Goal: Understand process/instructions

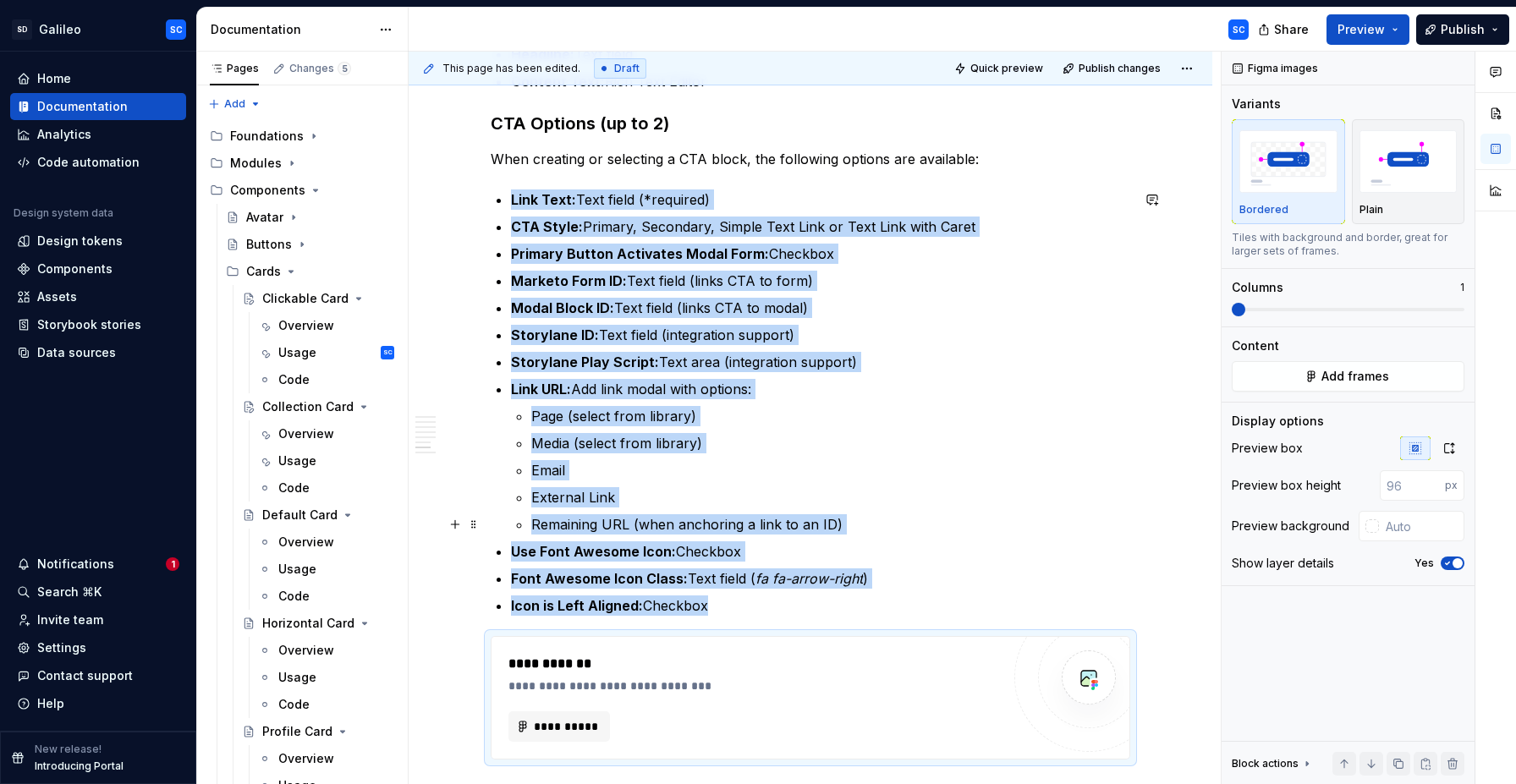
scroll to position [1484, 0]
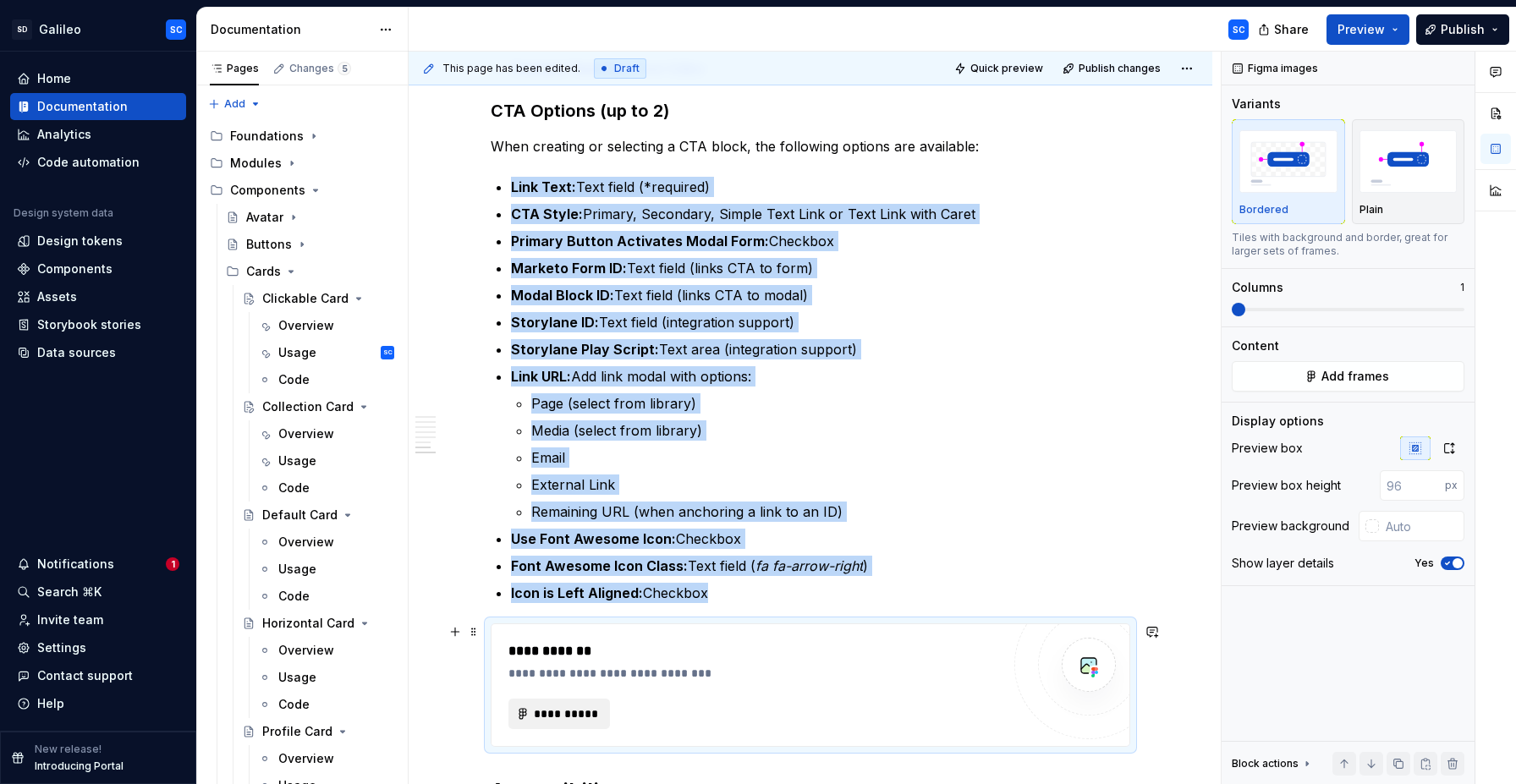
click at [575, 713] on span "**********" at bounding box center [565, 714] width 66 height 17
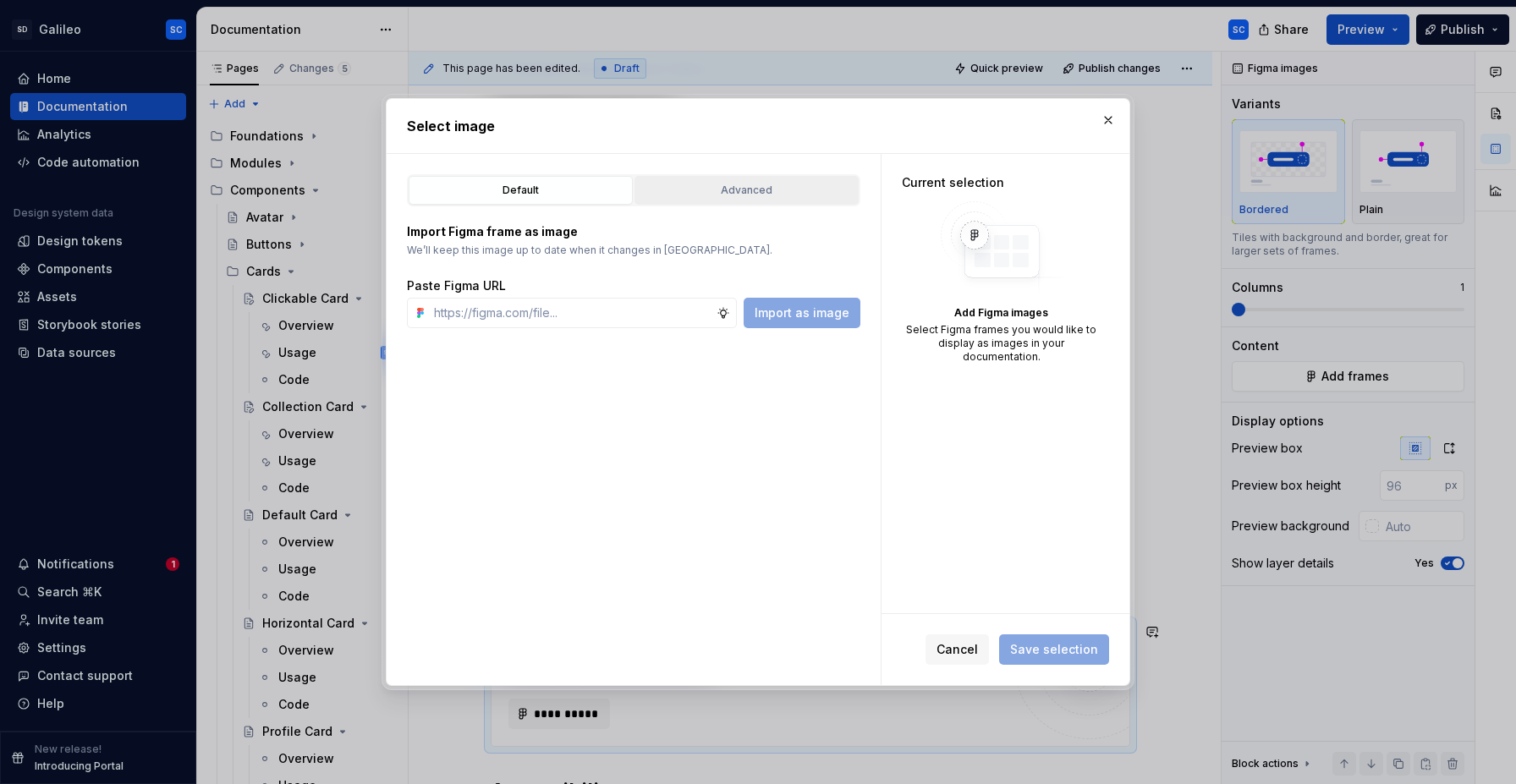
click at [758, 191] on div "Advanced" at bounding box center [746, 190] width 212 height 17
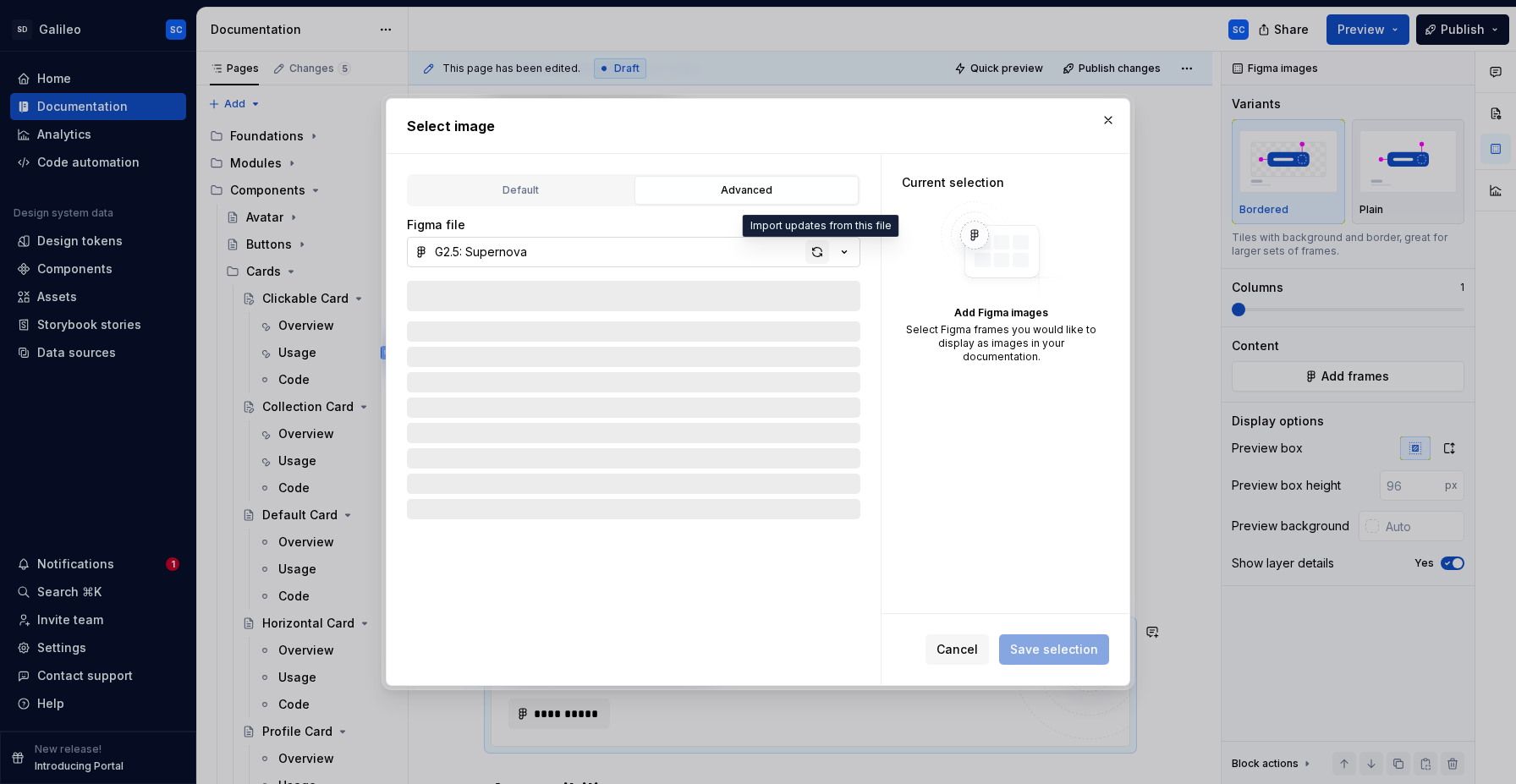
click at [823, 252] on div "button" at bounding box center [817, 251] width 24 height 24
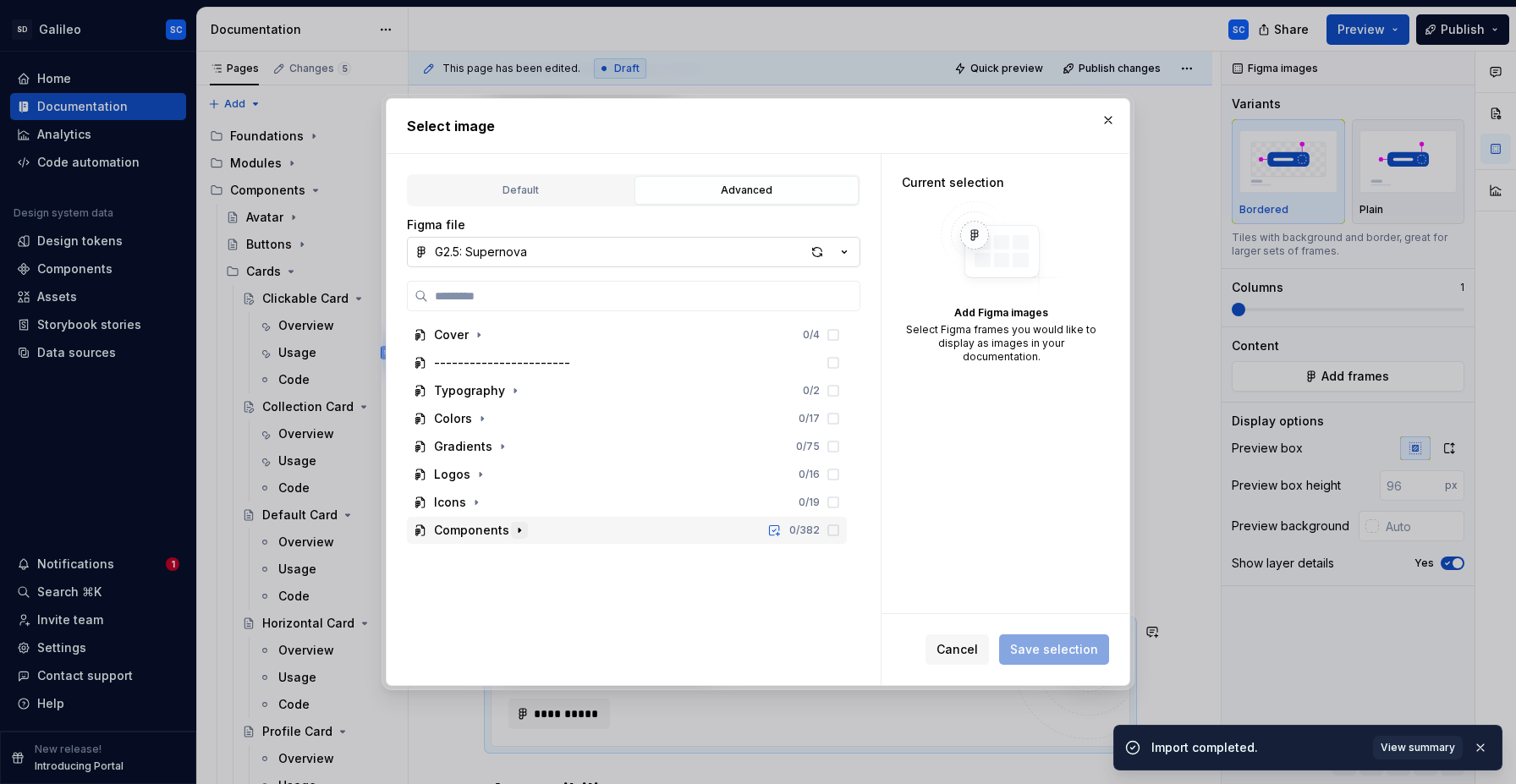
drag, startPoint x: 509, startPoint y: 531, endPoint x: 521, endPoint y: 531, distance: 12.0
click at [514, 531] on button "button" at bounding box center [519, 531] width 17 height 17
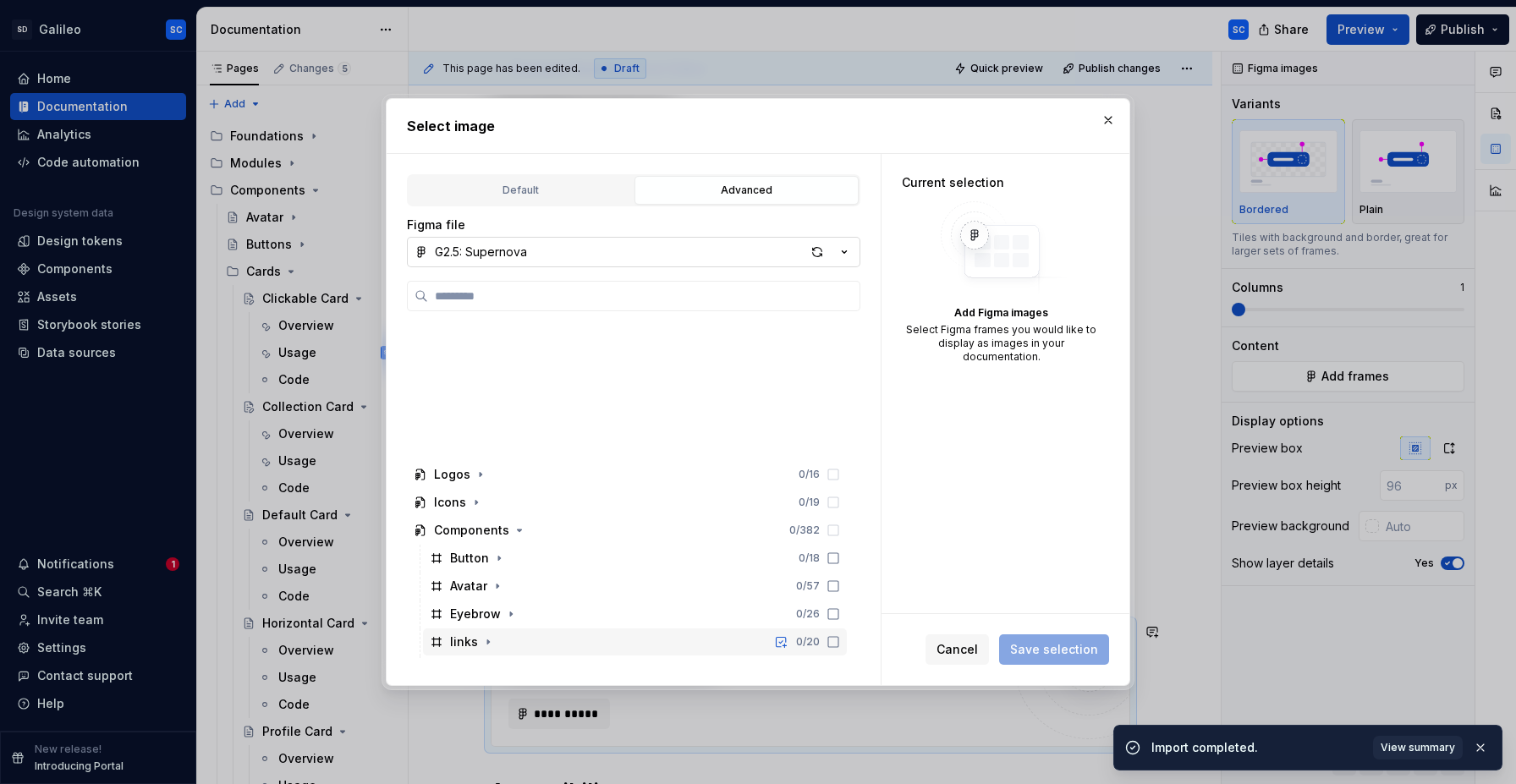
scroll to position [164, 0]
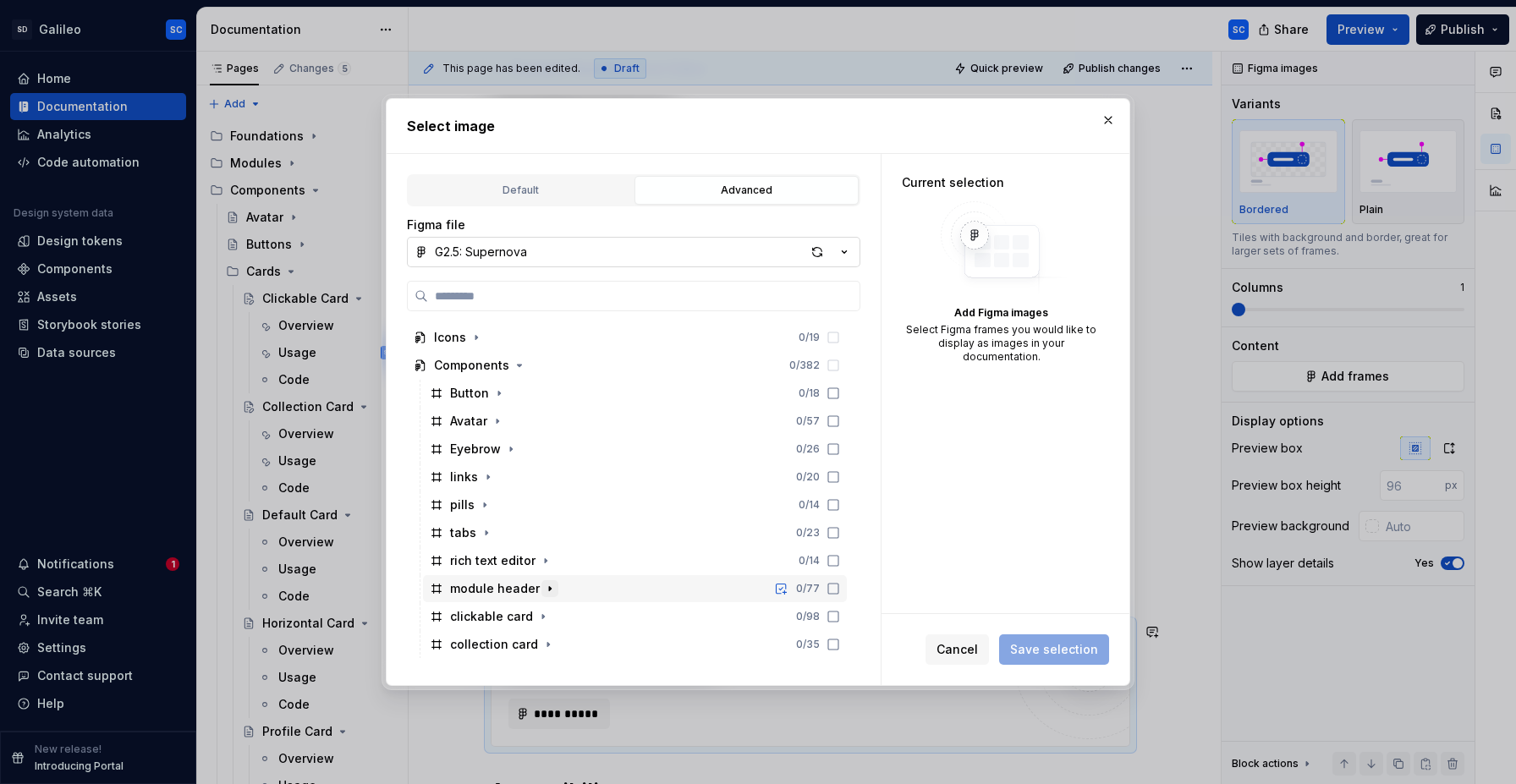
type textarea "*"
click at [546, 594] on icon "button" at bounding box center [550, 588] width 13 height 13
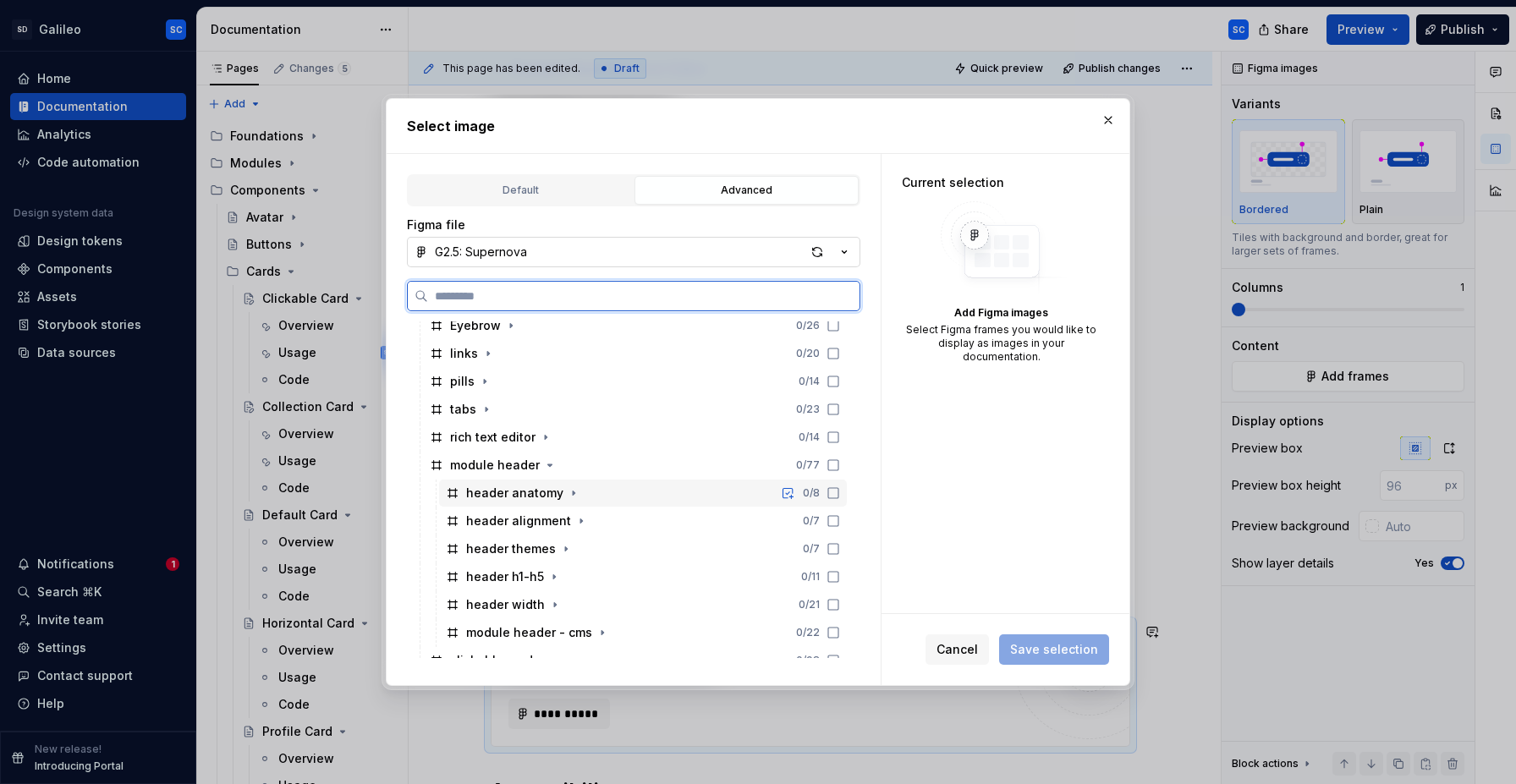
scroll to position [333, 0]
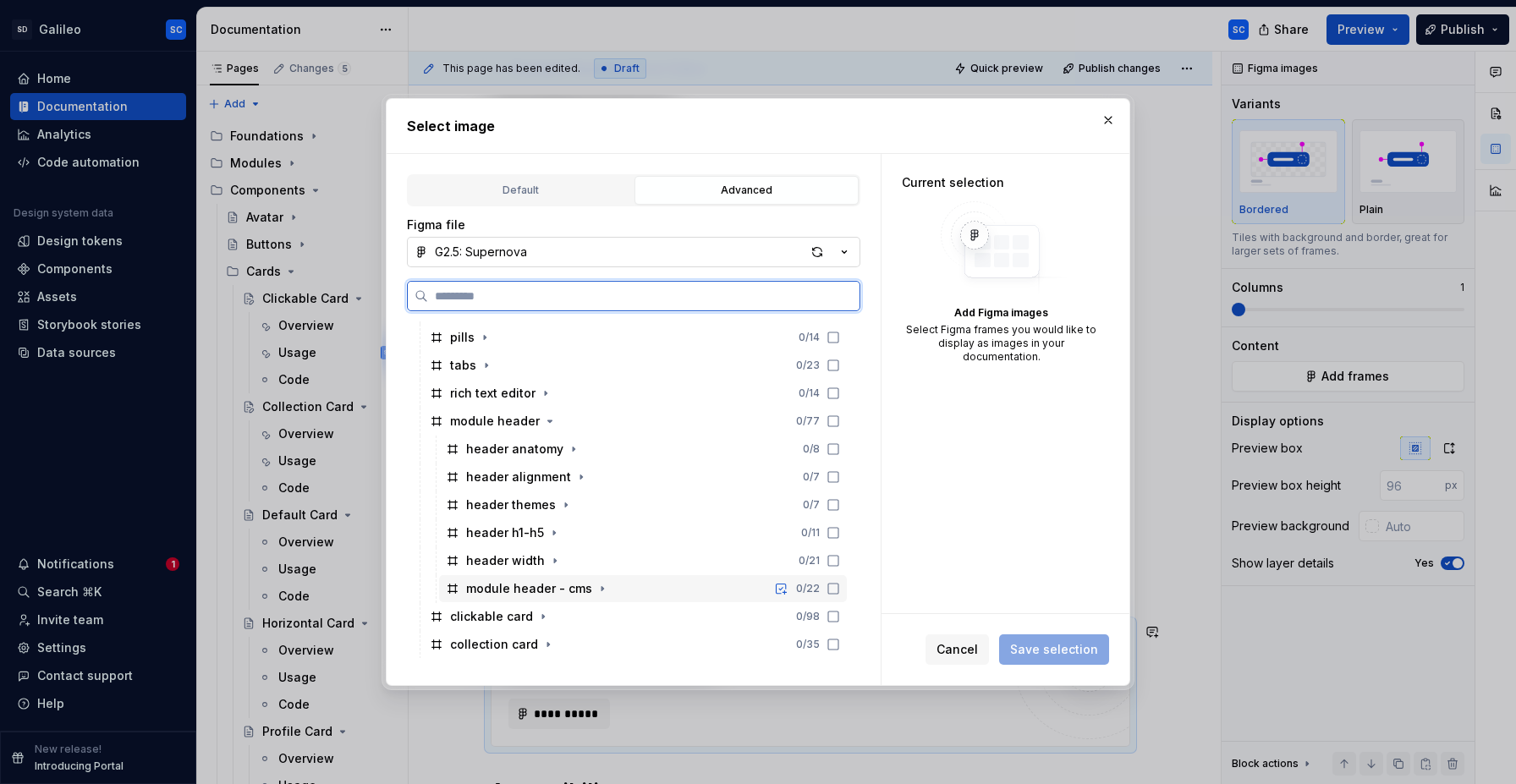
click at [635, 589] on div "module header - cms 0 / 22" at bounding box center [643, 588] width 407 height 27
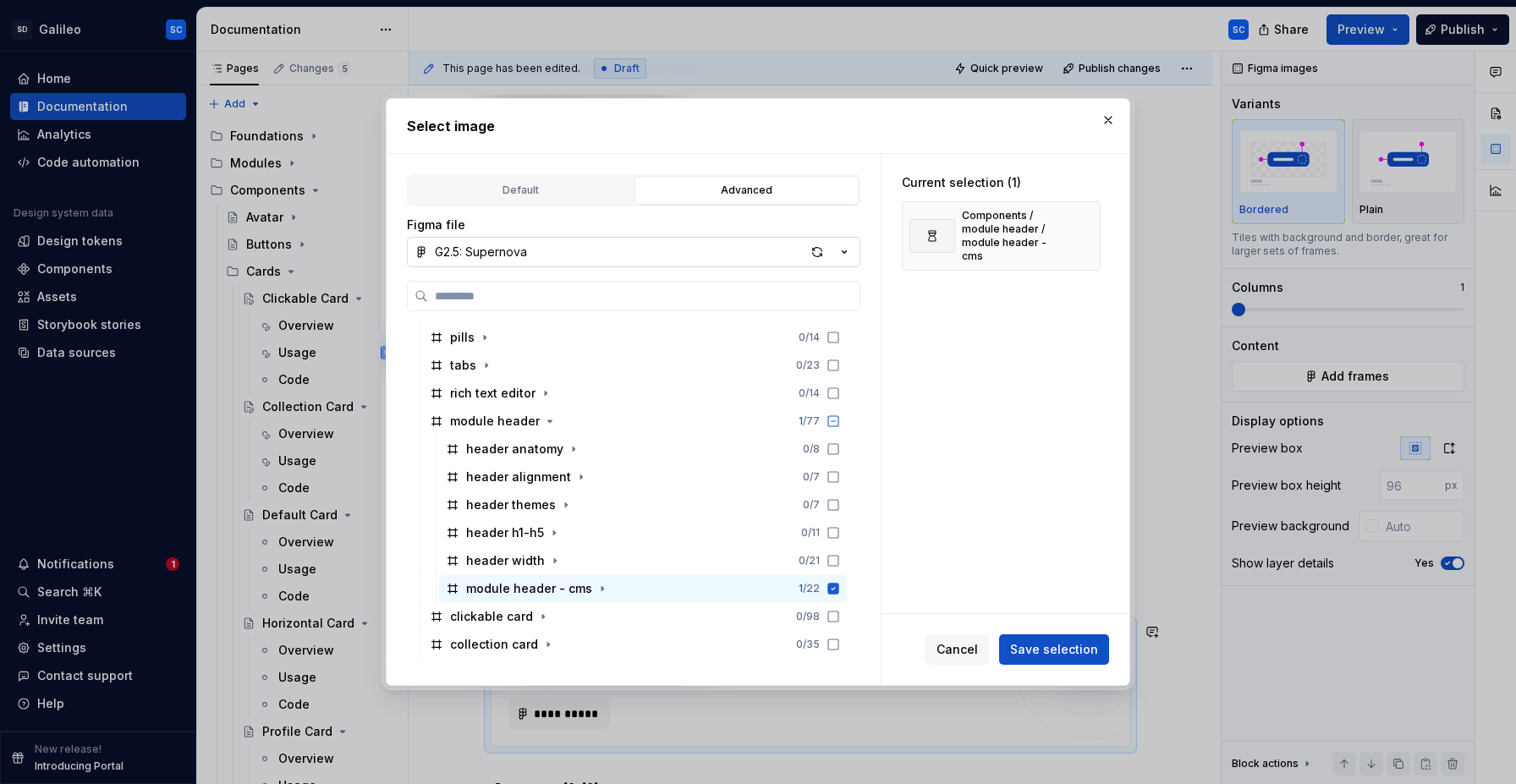
click at [1070, 653] on span "Save selection" at bounding box center [1054, 649] width 88 height 17
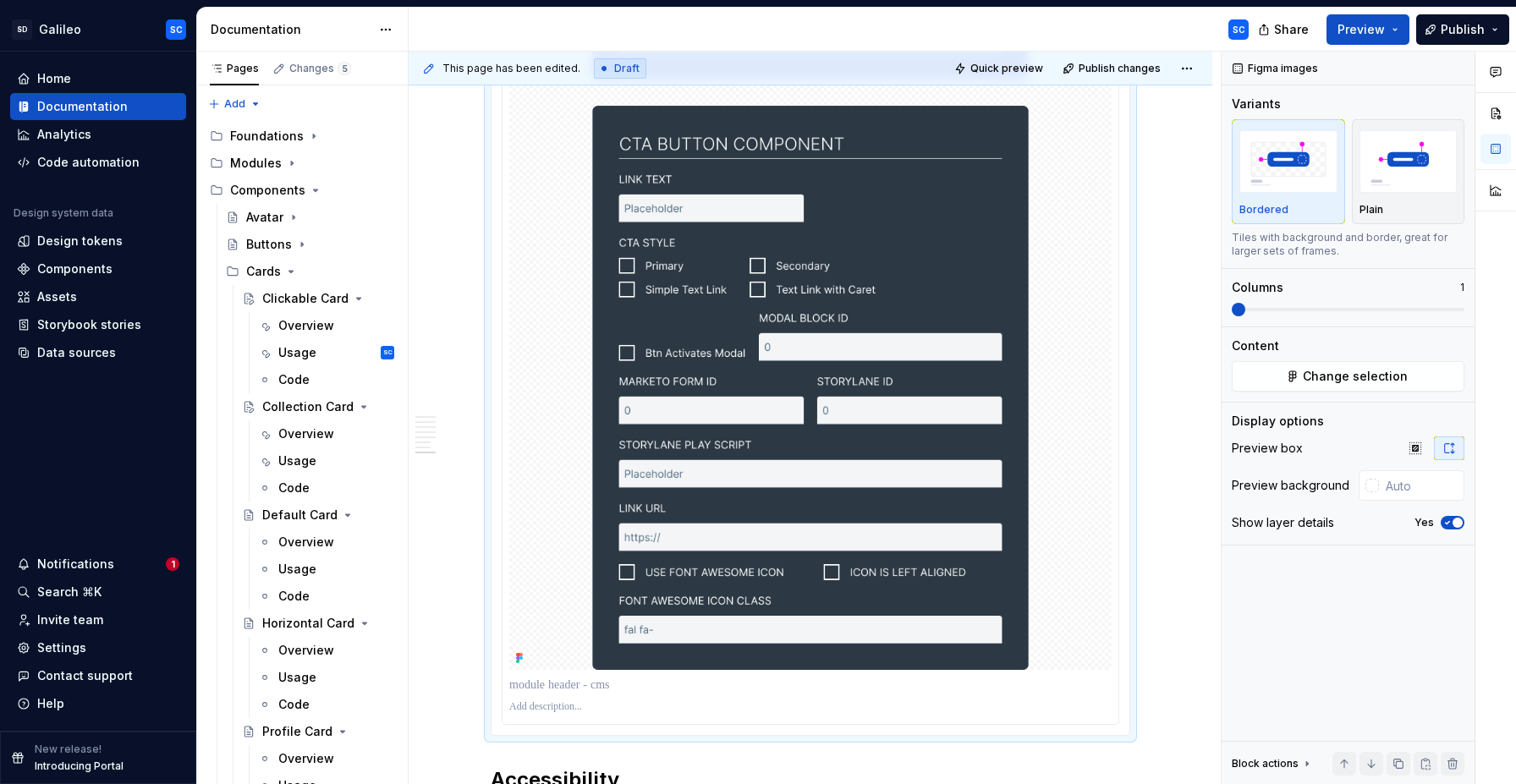
scroll to position [2433, 0]
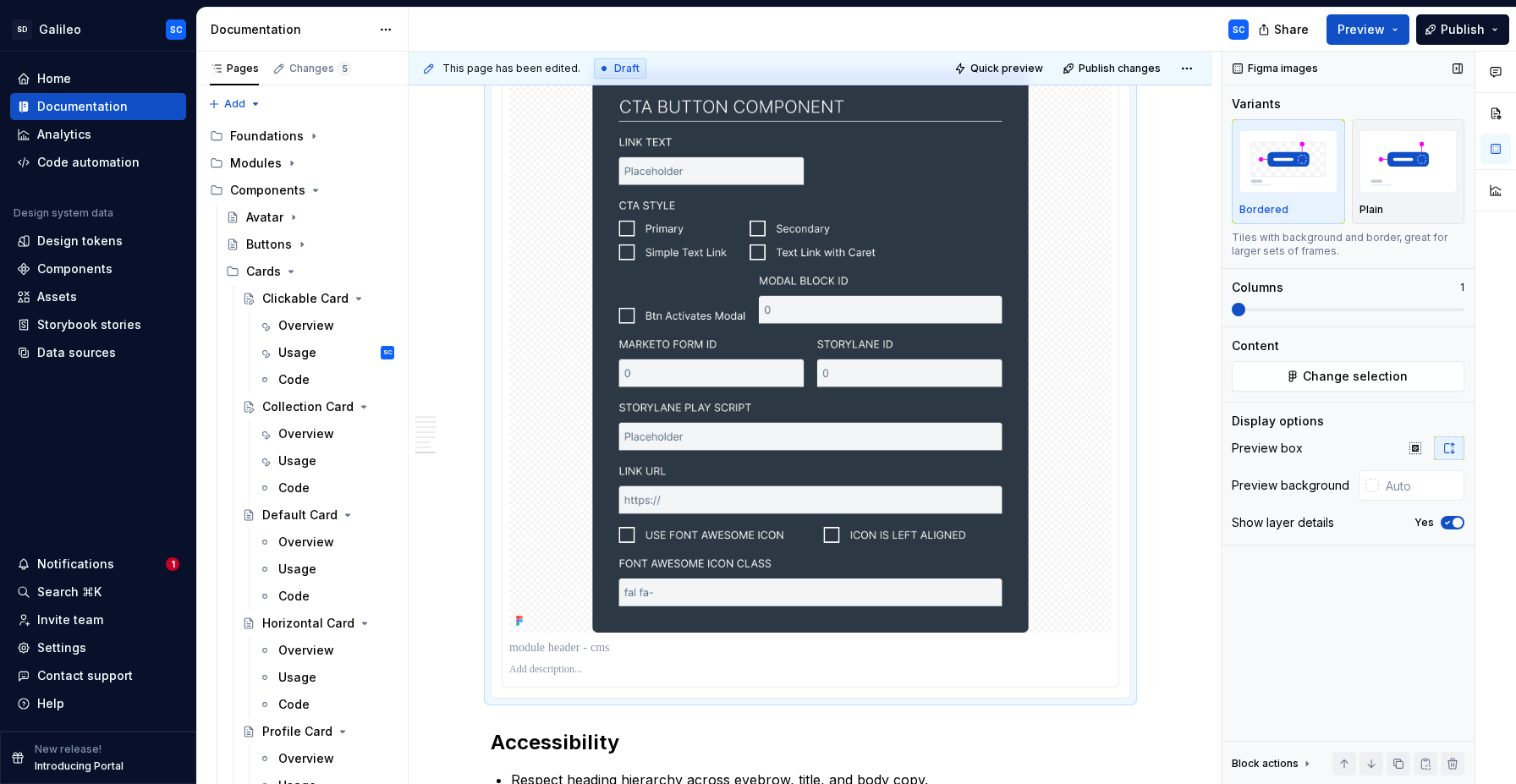
click at [1452, 521] on span "button" at bounding box center [1457, 522] width 11 height 11
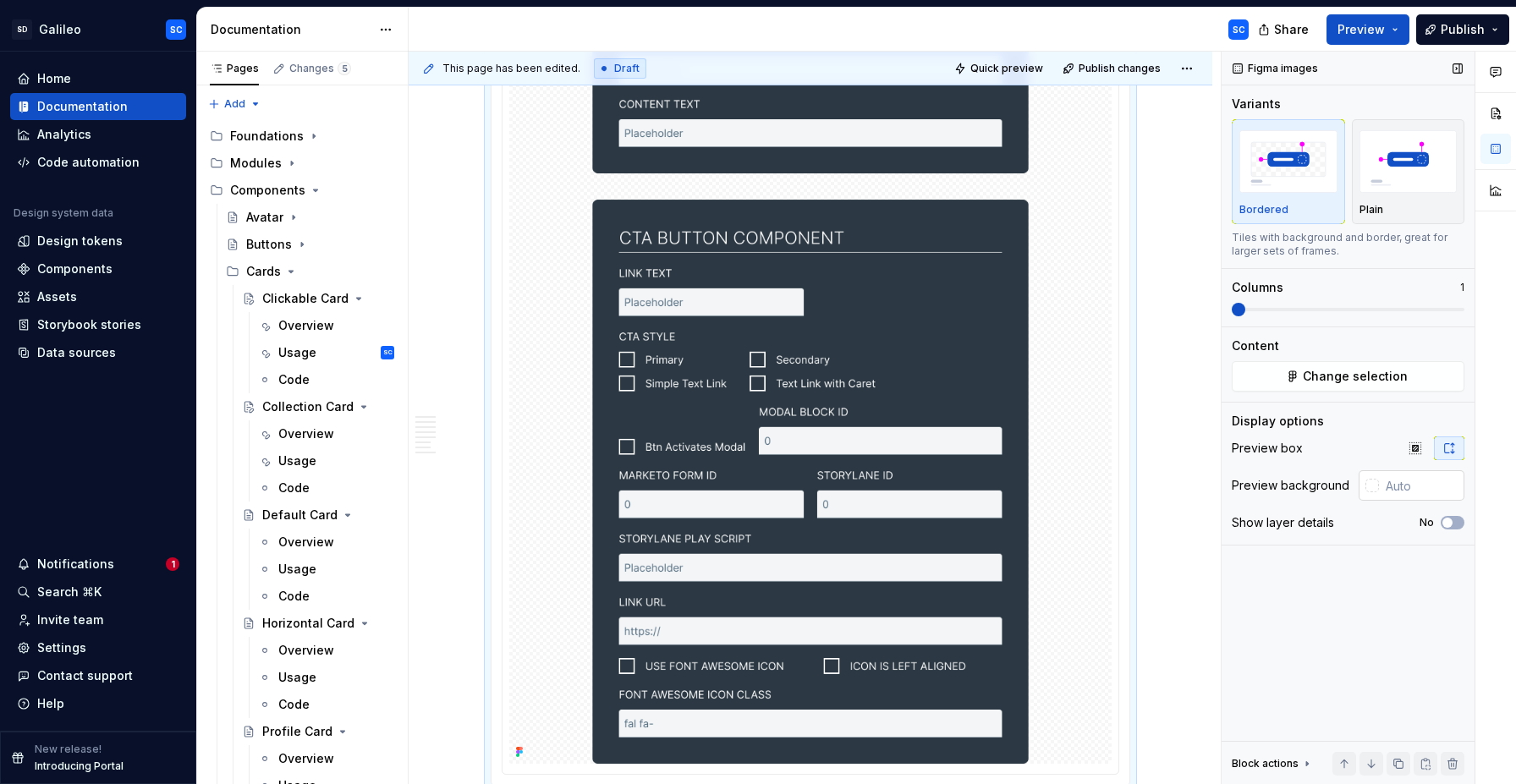
click at [1379, 490] on input "text" at bounding box center [1421, 486] width 85 height 31
click at [1373, 488] on div at bounding box center [1372, 486] width 13 height 13
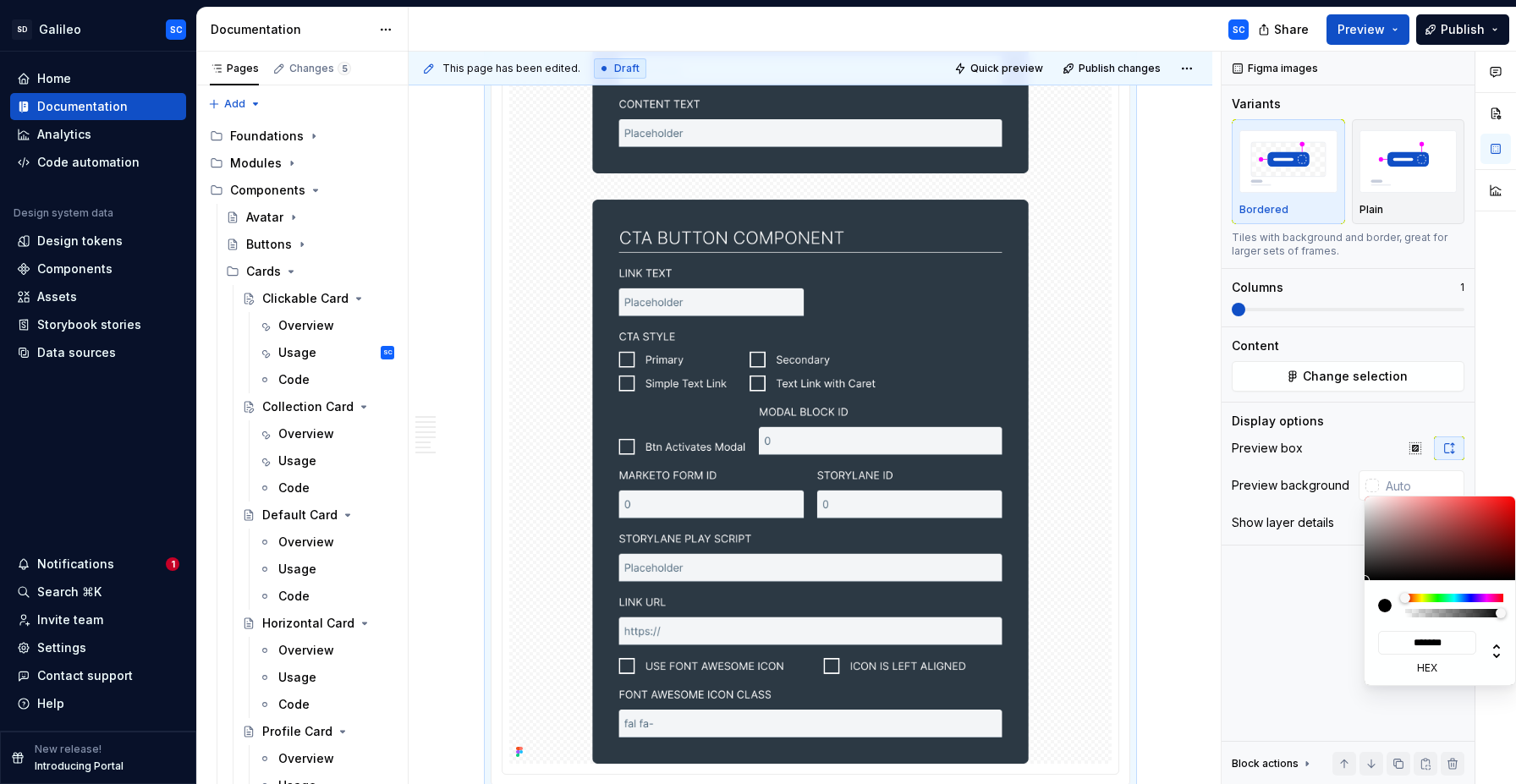
type input "#A08686"
type input "*******"
type input "#B29C9C"
type input "*******"
type input "#C9B9B9"
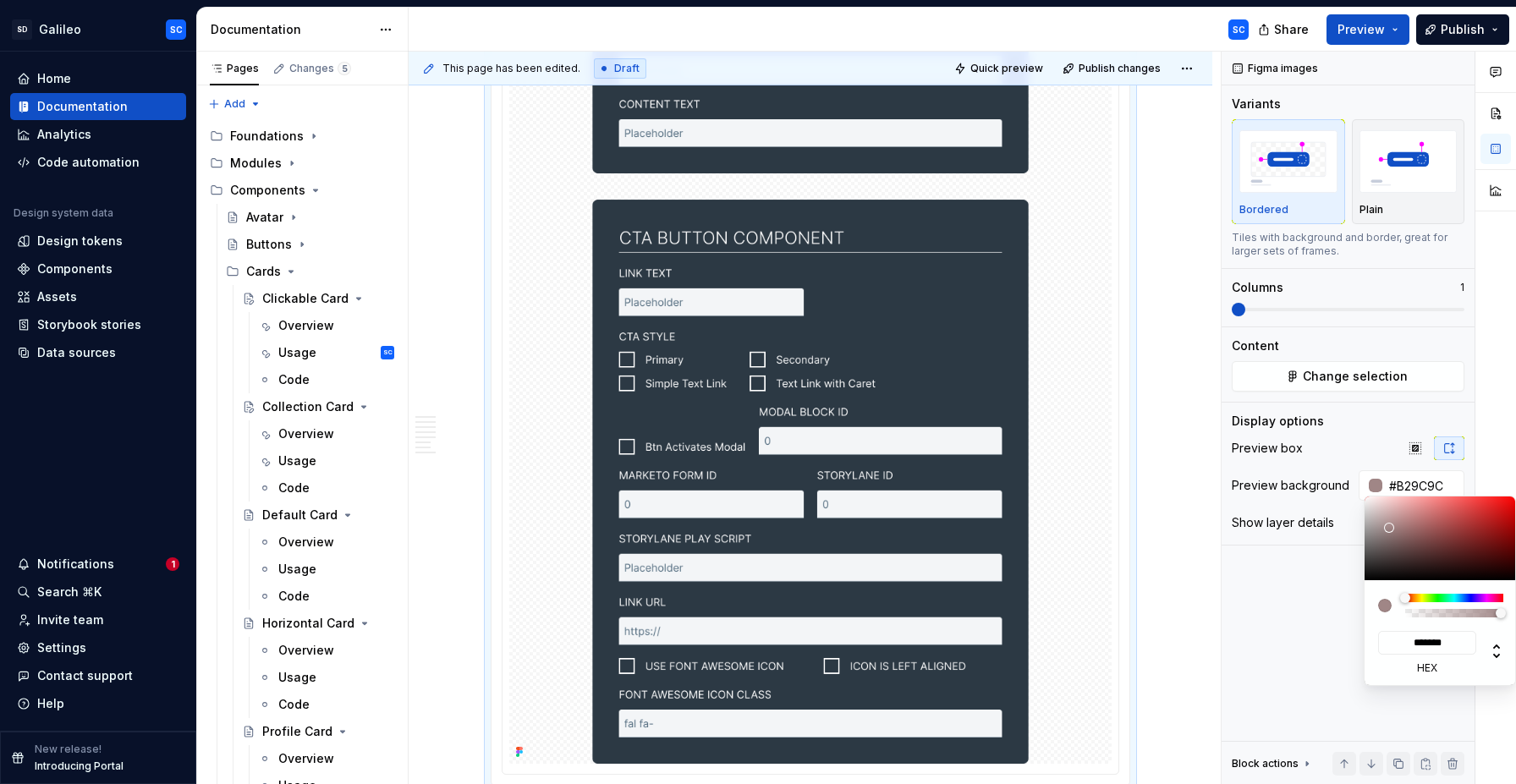
type input "*******"
type input "#D8CECE"
type input "*******"
type input "#E3DBDB"
type input "*******"
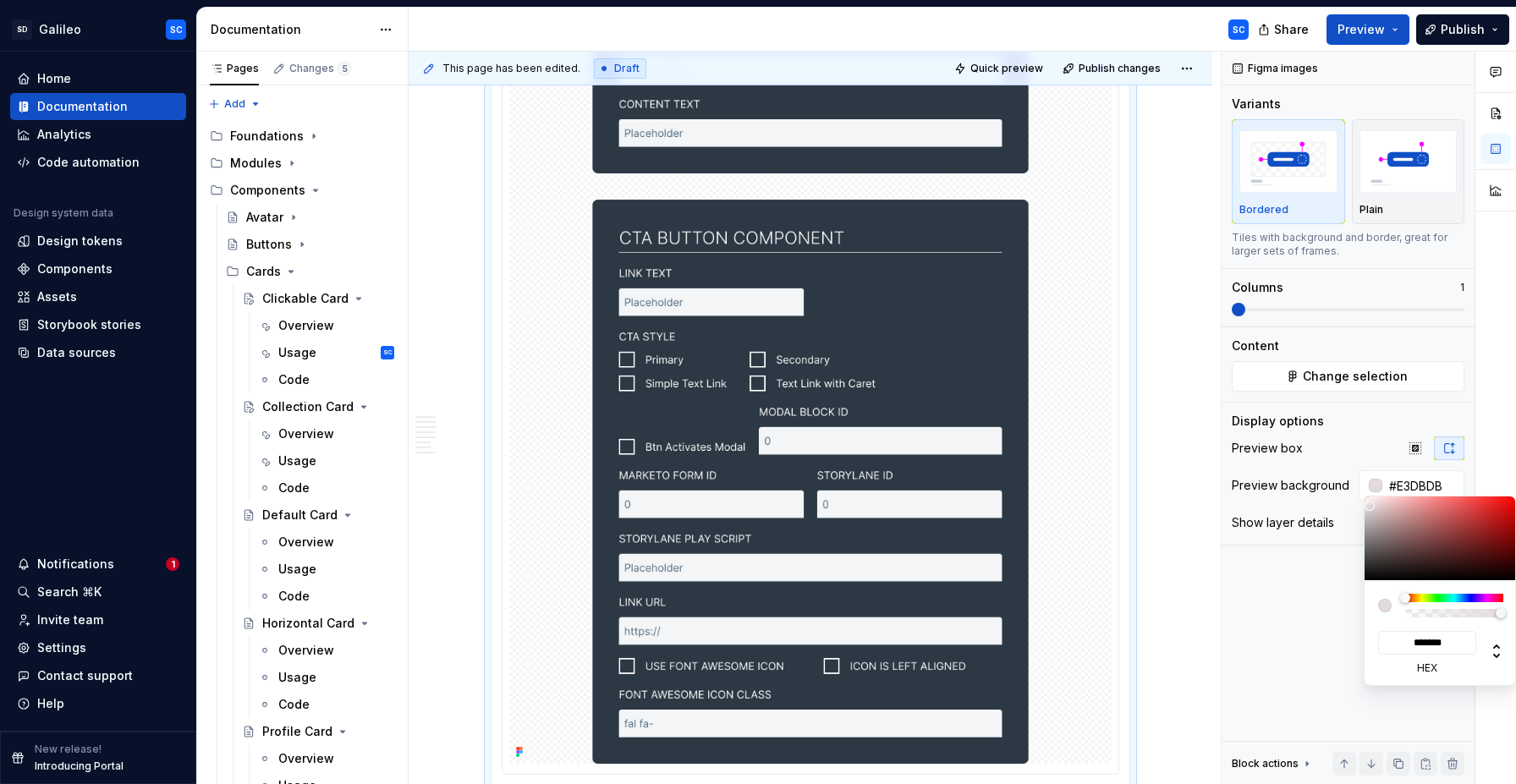
type input "#F0ECEC"
type input "*******"
type input "#F7F6F6"
type input "*******"
type input "#FAFAFA"
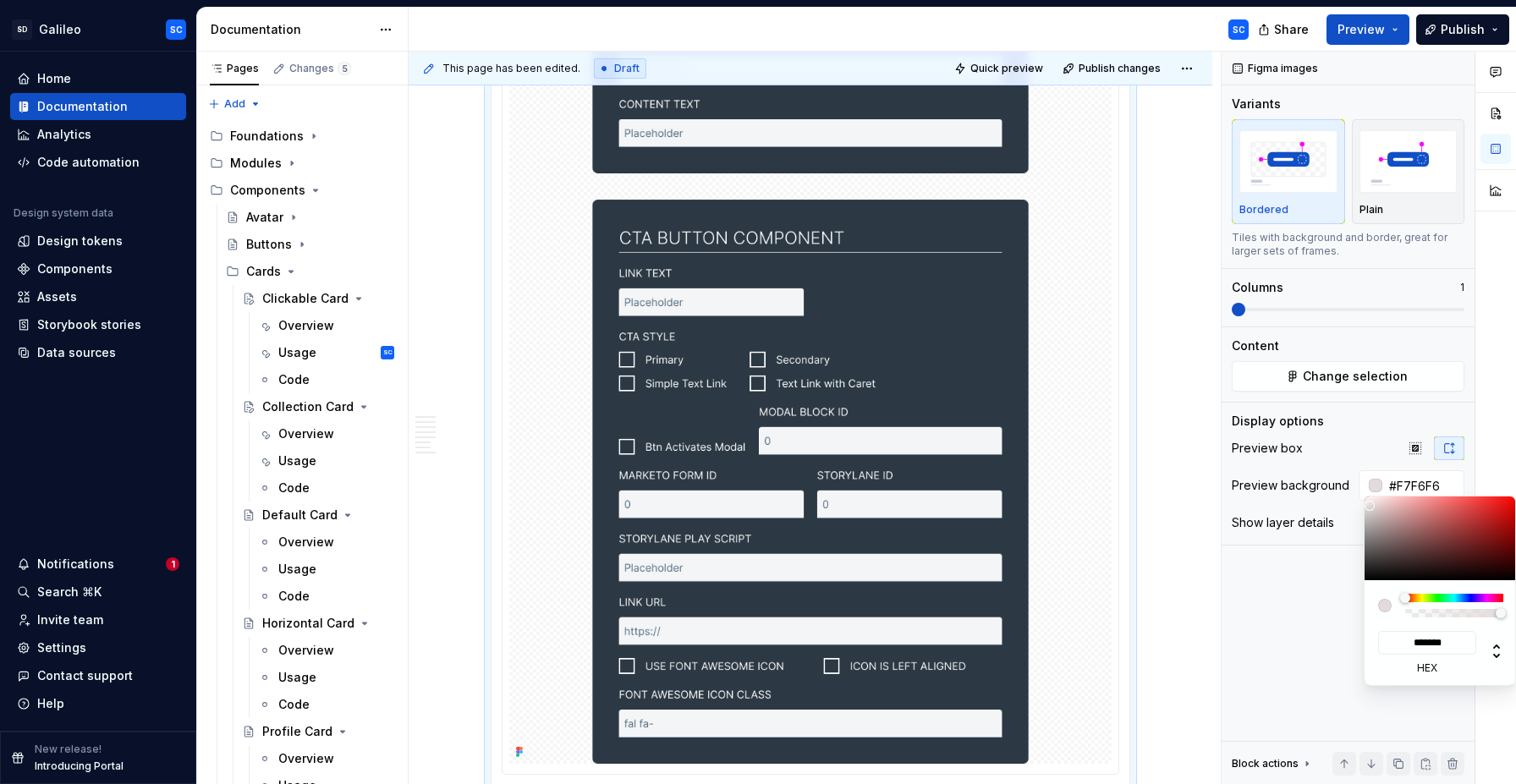
type input "*******"
type input "#FCFCFC"
type input "*******"
type input "#FFFFFF"
type input "*******"
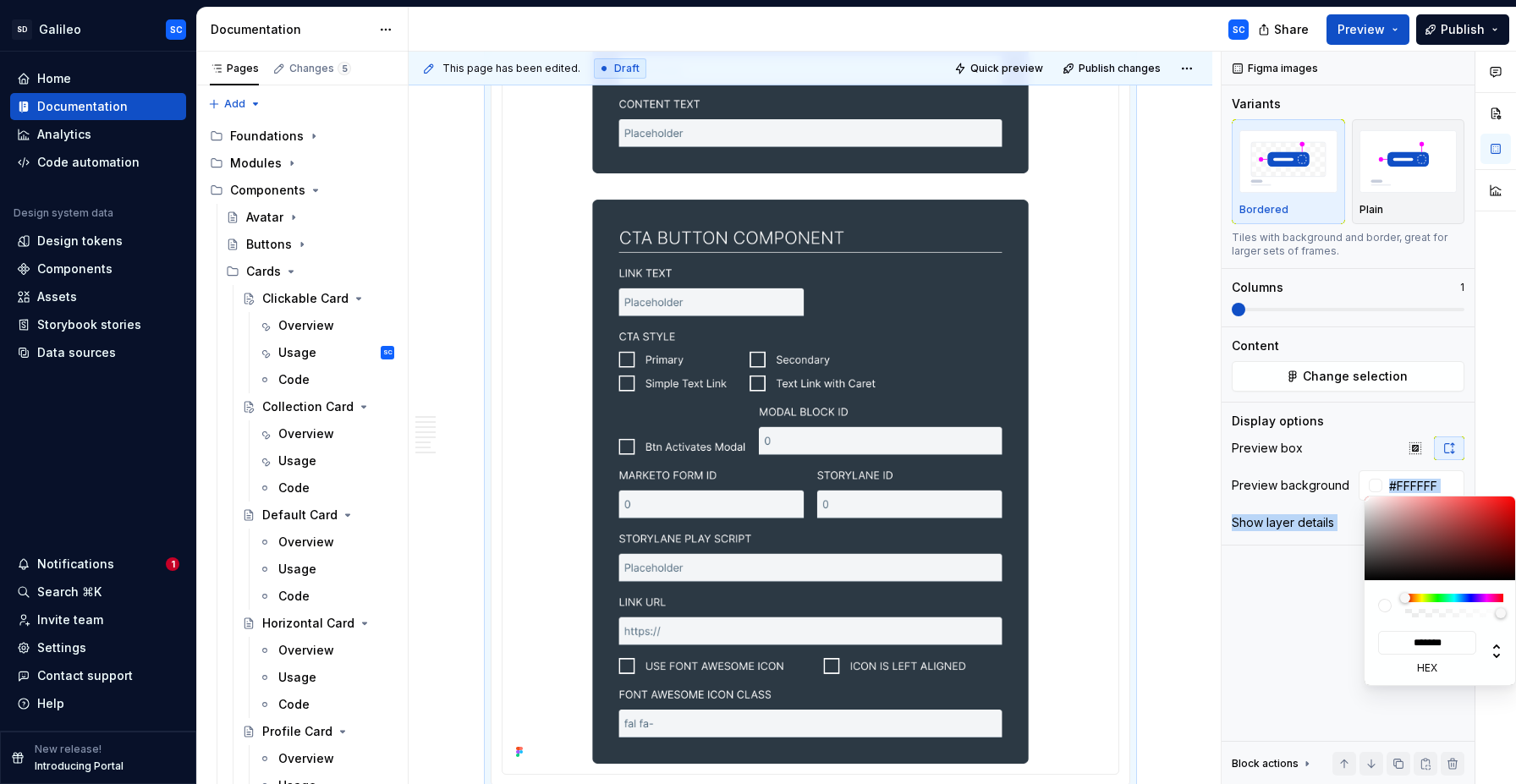
drag, startPoint x: 1387, startPoint y: 526, endPoint x: 1360, endPoint y: 493, distance: 42.6
click at [1360, 493] on body "SD Galileo SC Home Documentation Analytics Code automation Design system data D…" at bounding box center [758, 392] width 1516 height 784
click at [1410, 216] on div "Comments Open comments No comments yet Select ‘Comment’ from the block context …" at bounding box center [1369, 418] width 295 height 733
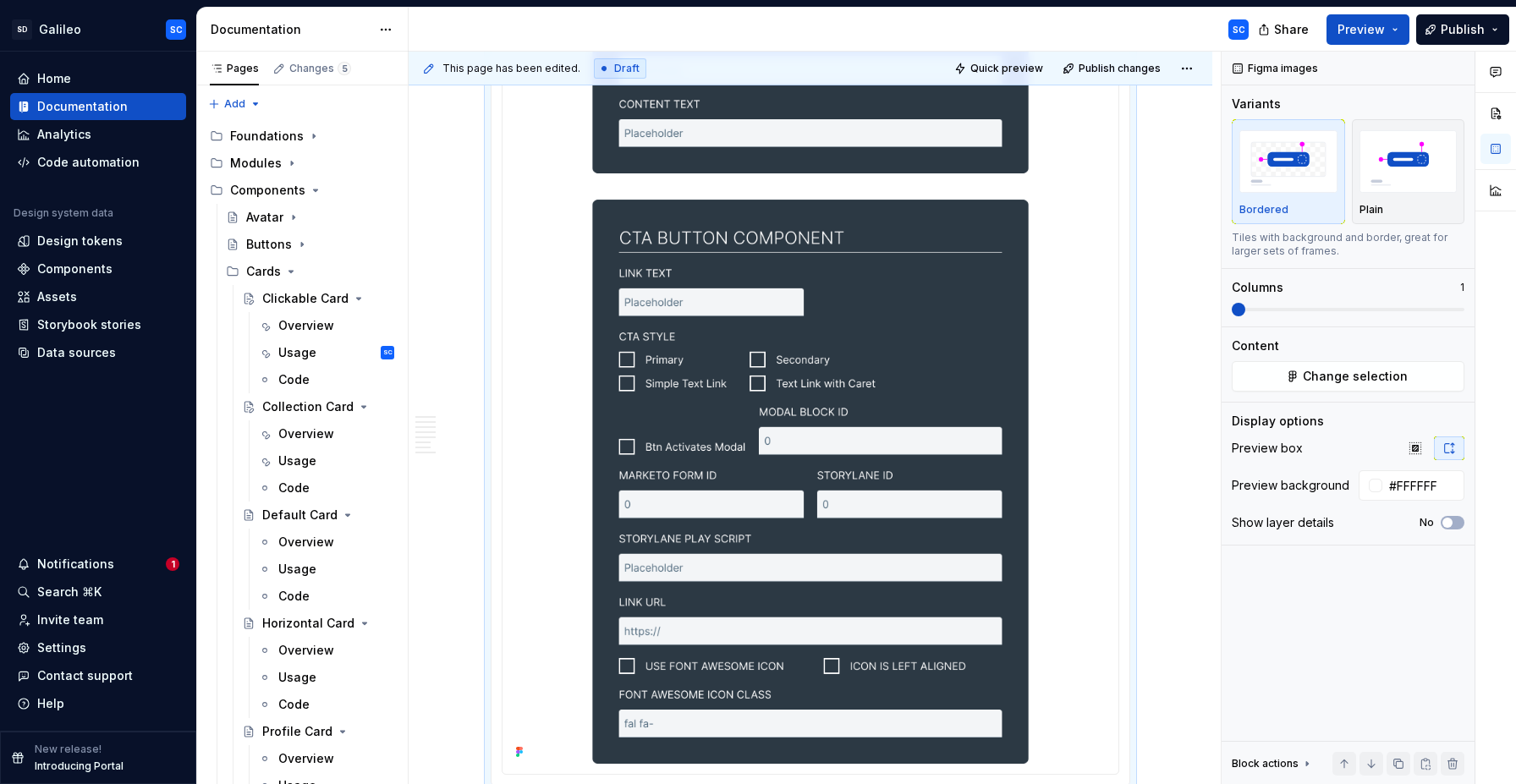
click at [1396, 205] on div "Comments Open comments No comments yet Select ‘Comment’ from the block context …" at bounding box center [1369, 418] width 295 height 733
click at [1396, 207] on div "Plain" at bounding box center [1408, 209] width 99 height 13
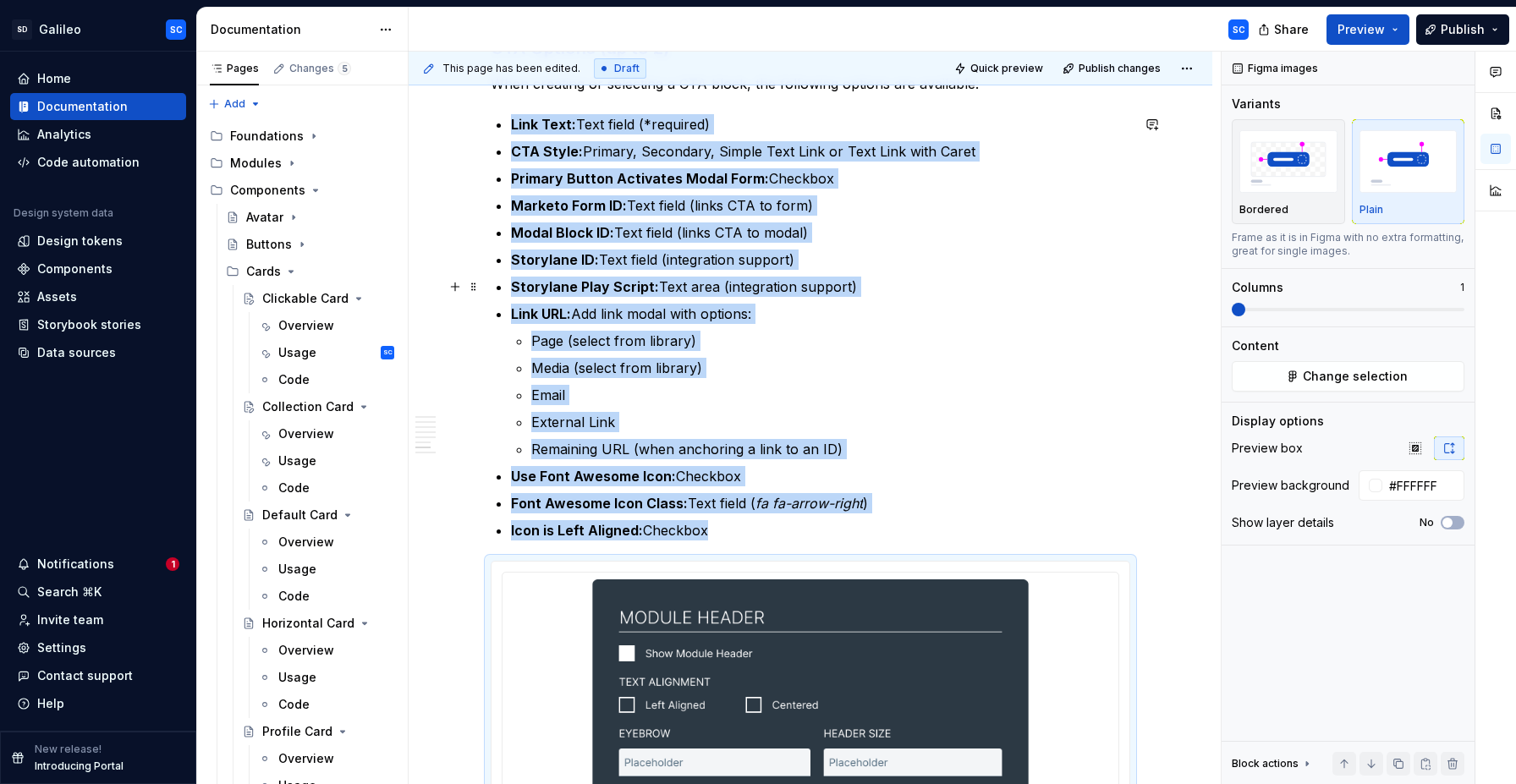
scroll to position [1570, 0]
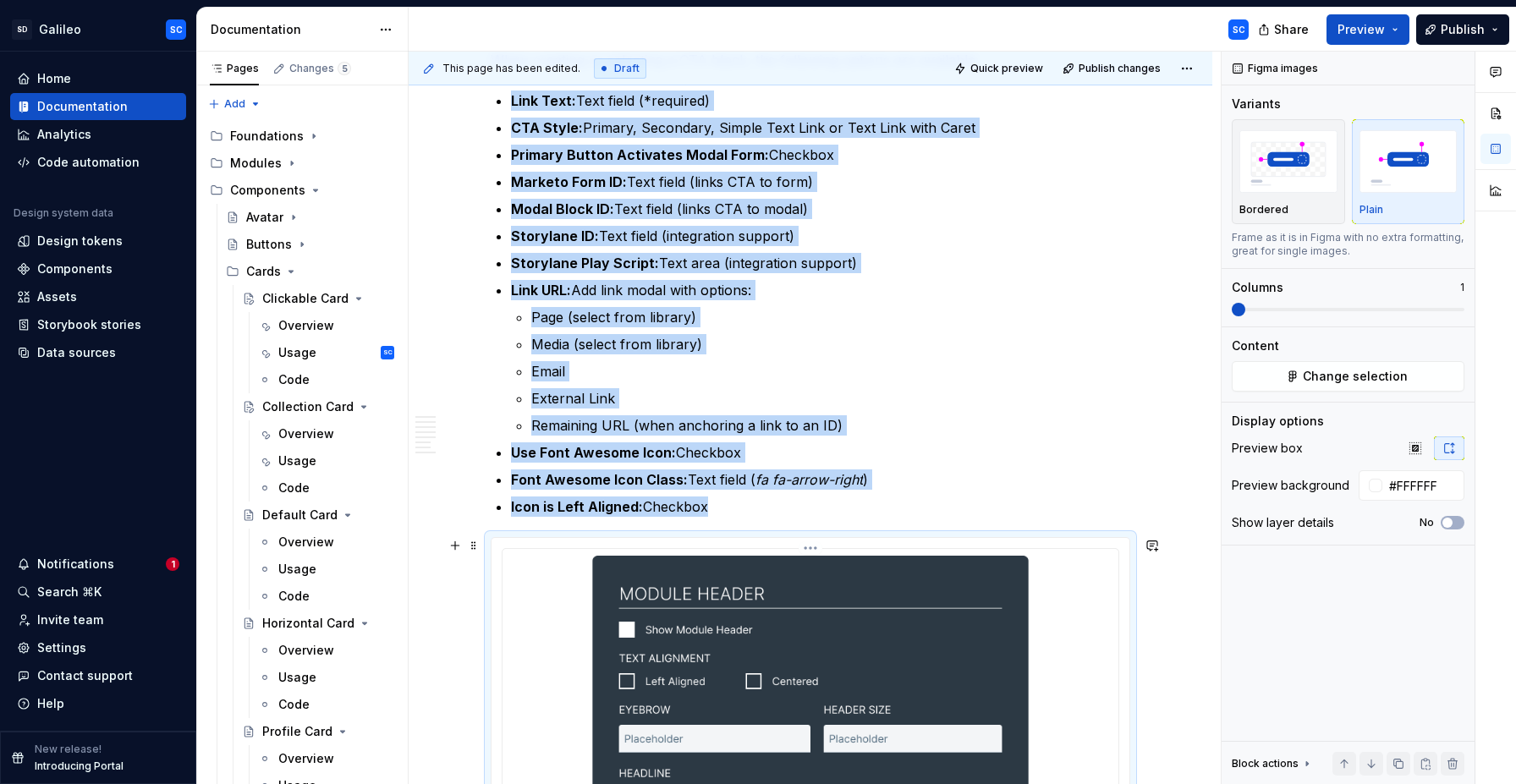
click at [1346, 376] on span "Change selection" at bounding box center [1355, 377] width 105 height 17
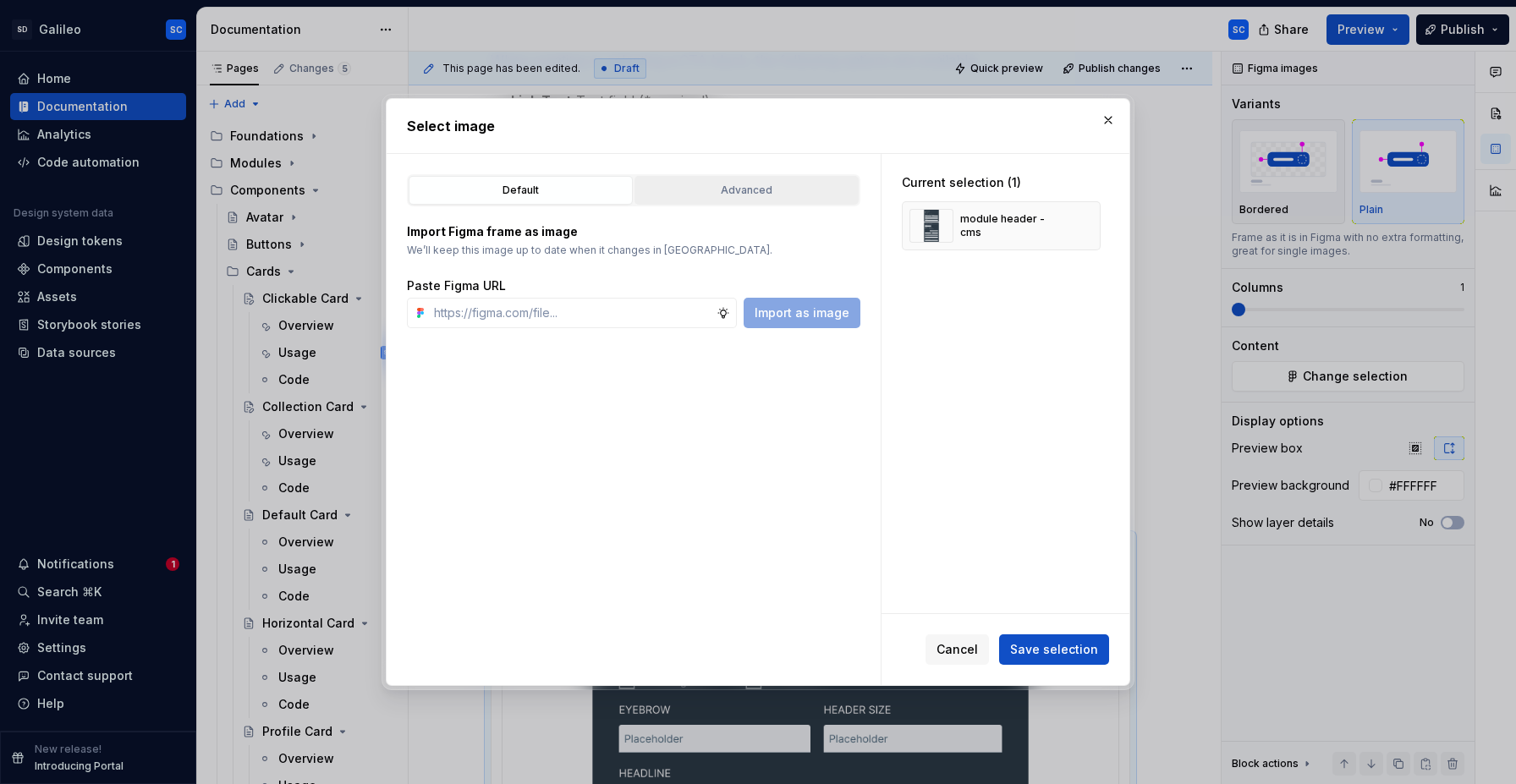
click at [761, 196] on div "Advanced" at bounding box center [746, 190] width 212 height 17
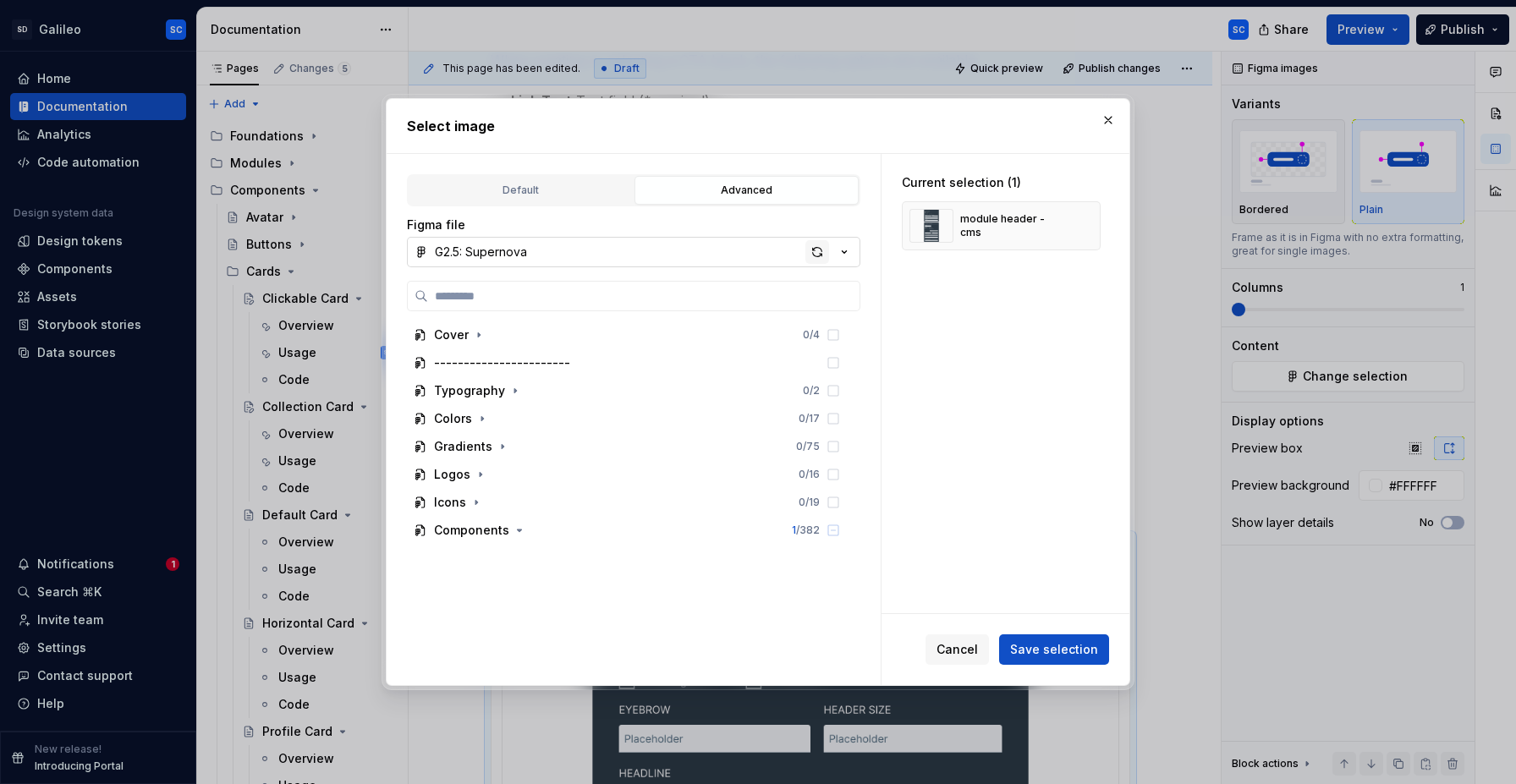
click at [816, 256] on div "button" at bounding box center [817, 251] width 24 height 24
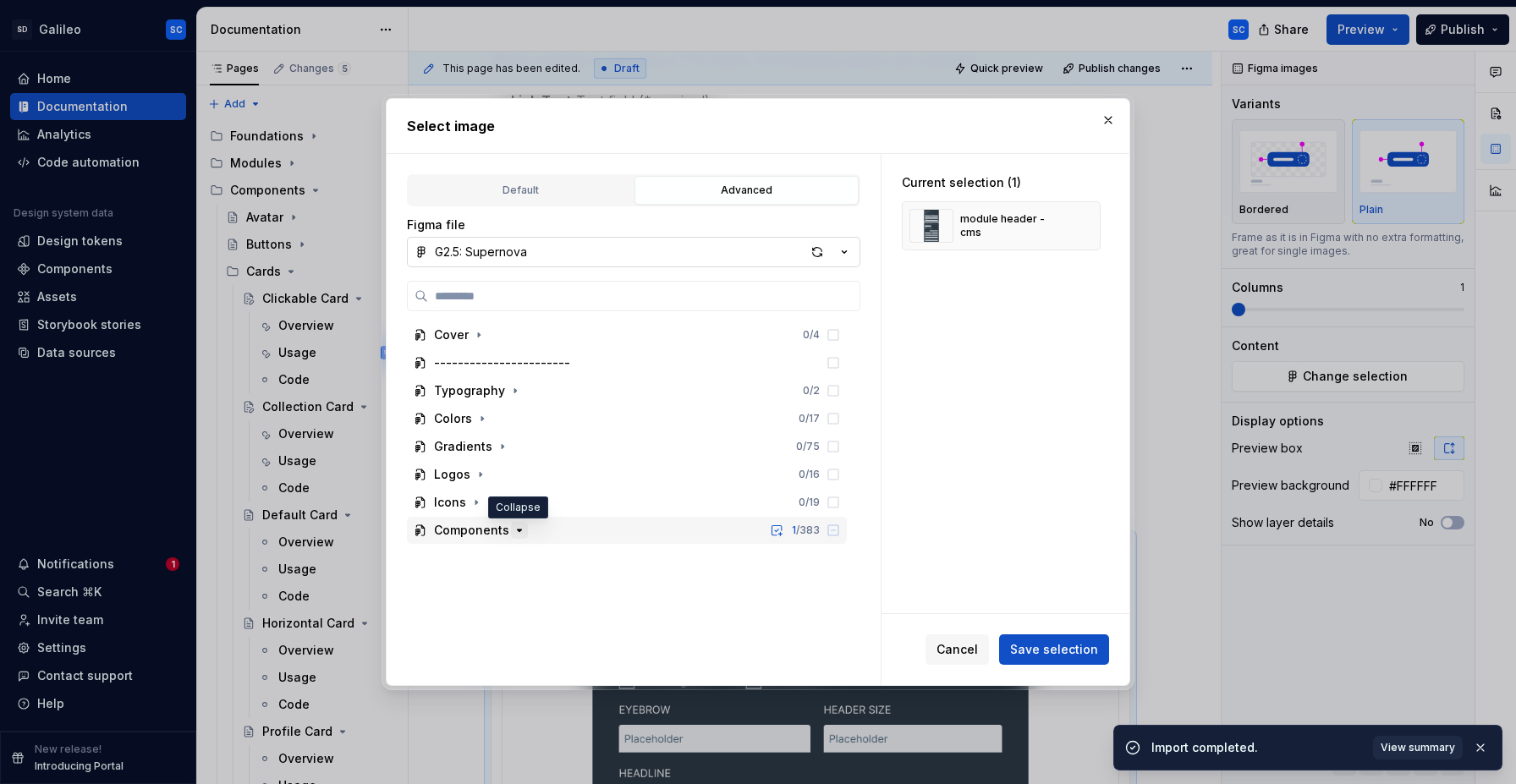
click at [516, 534] on icon "button" at bounding box center [519, 530] width 13 height 13
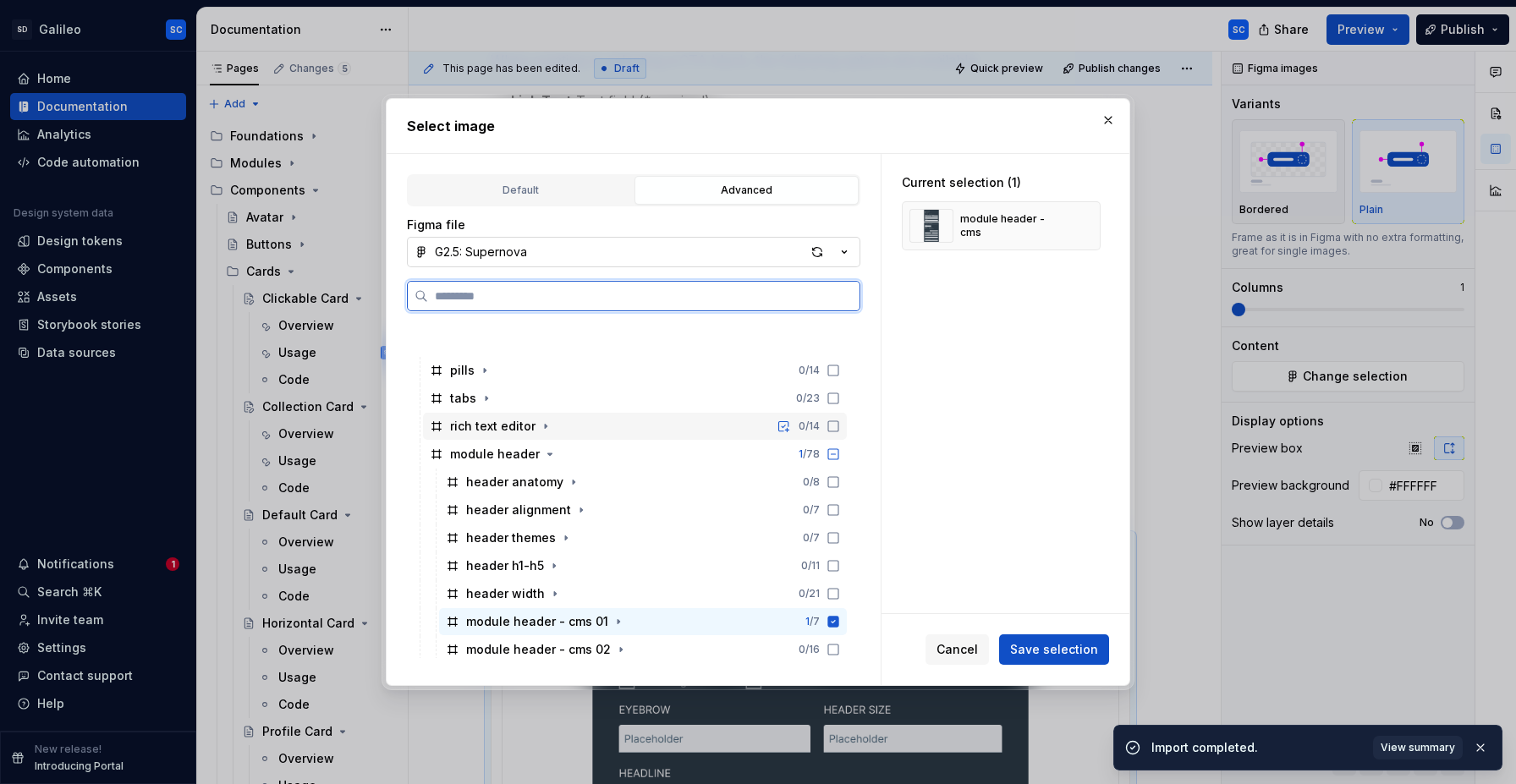
scroll to position [360, 0]
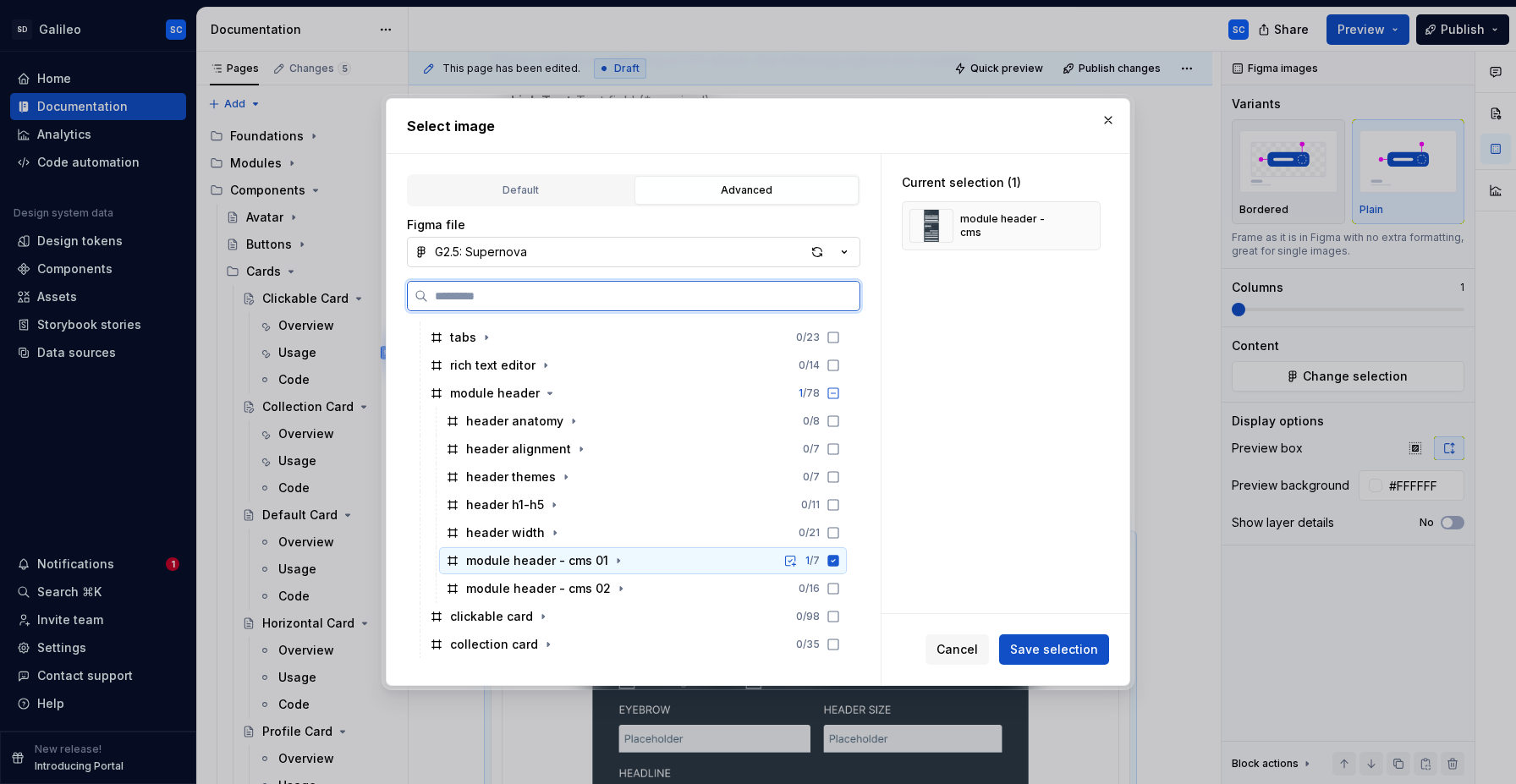
type textarea "*"
click at [648, 560] on div "module header - cms 01 1 / 7" at bounding box center [643, 560] width 407 height 27
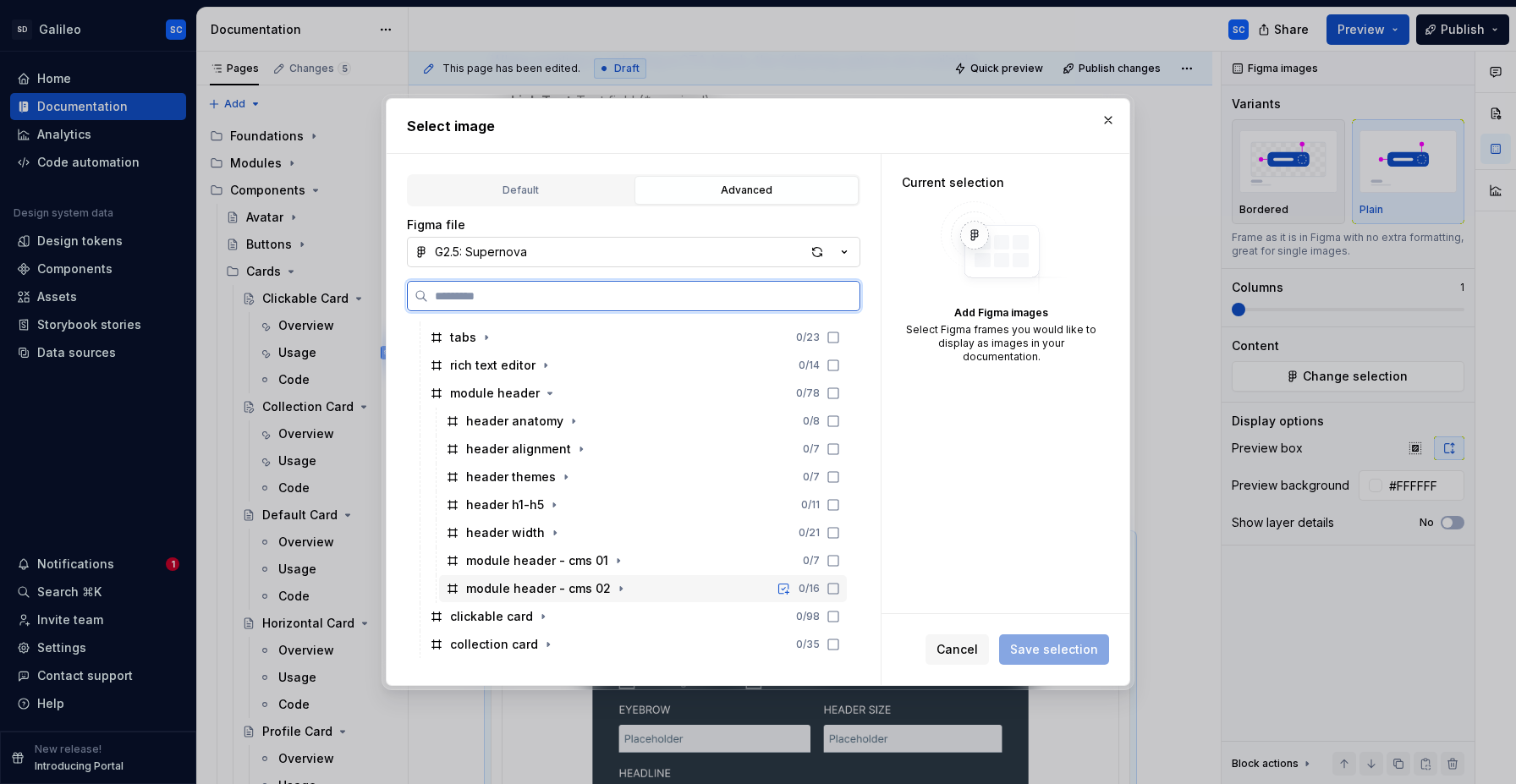
click at [648, 577] on div "module header - cms 02 0 / 16" at bounding box center [643, 588] width 407 height 27
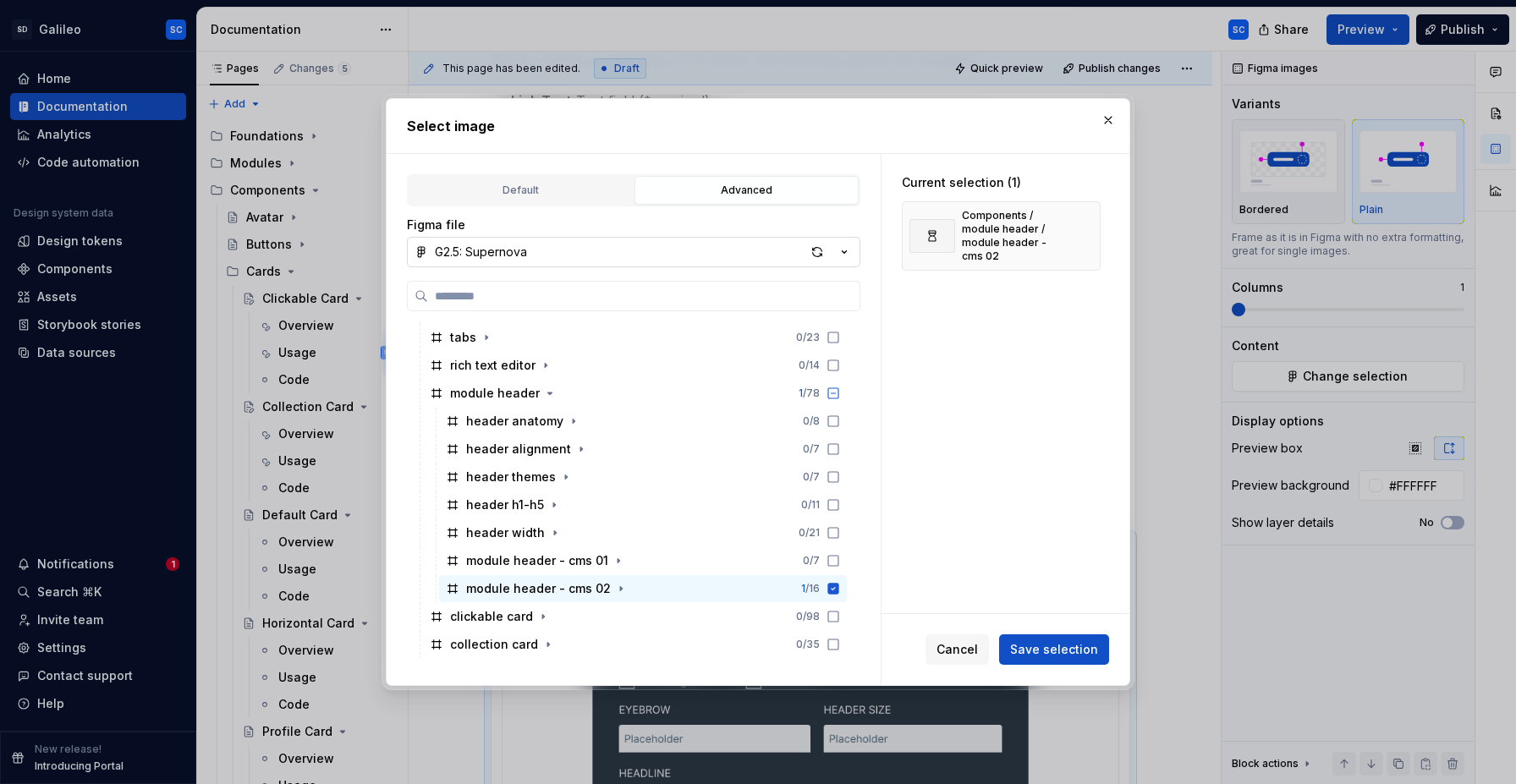
click at [1060, 647] on span "Save selection" at bounding box center [1054, 649] width 88 height 17
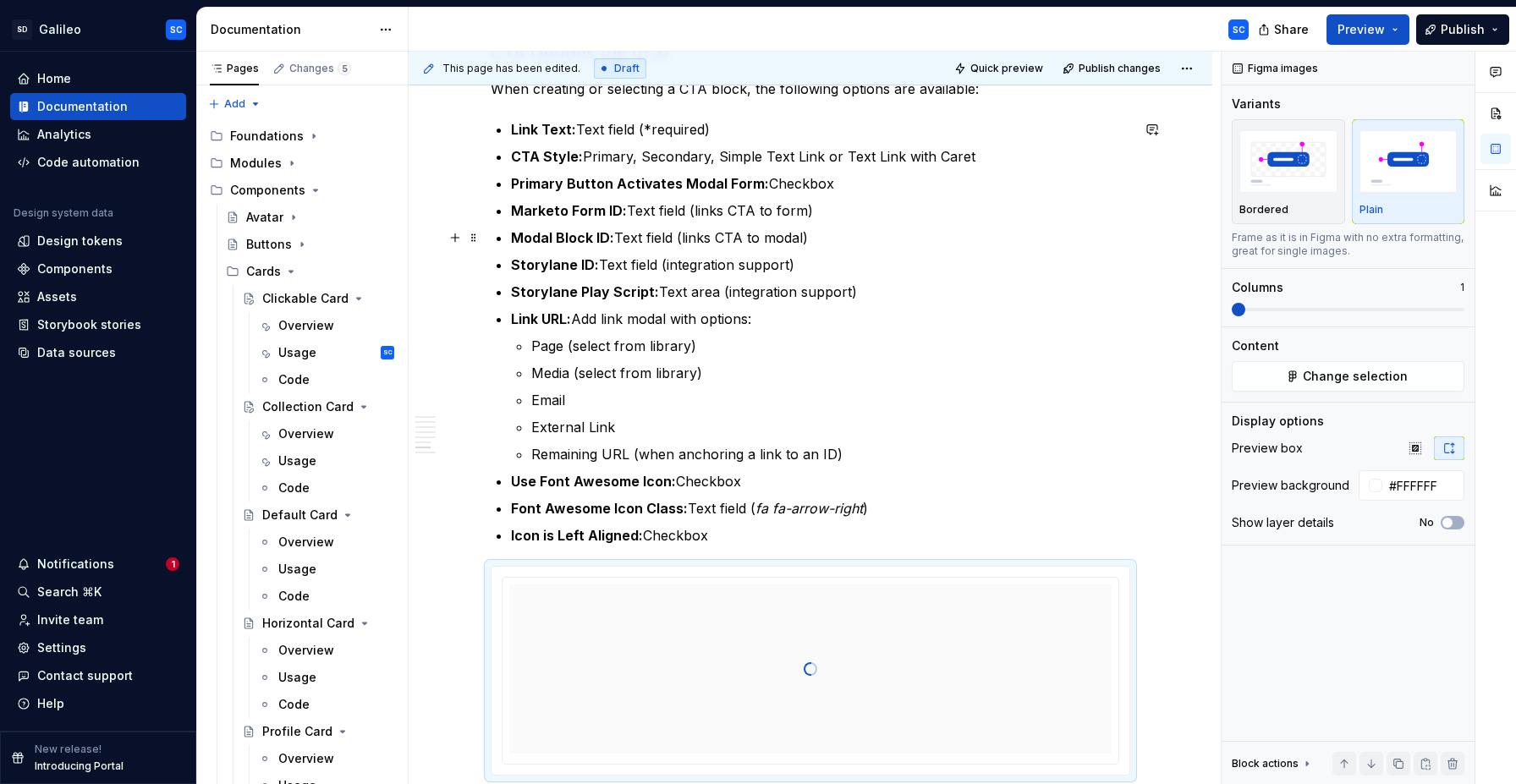
scroll to position [1264, 0]
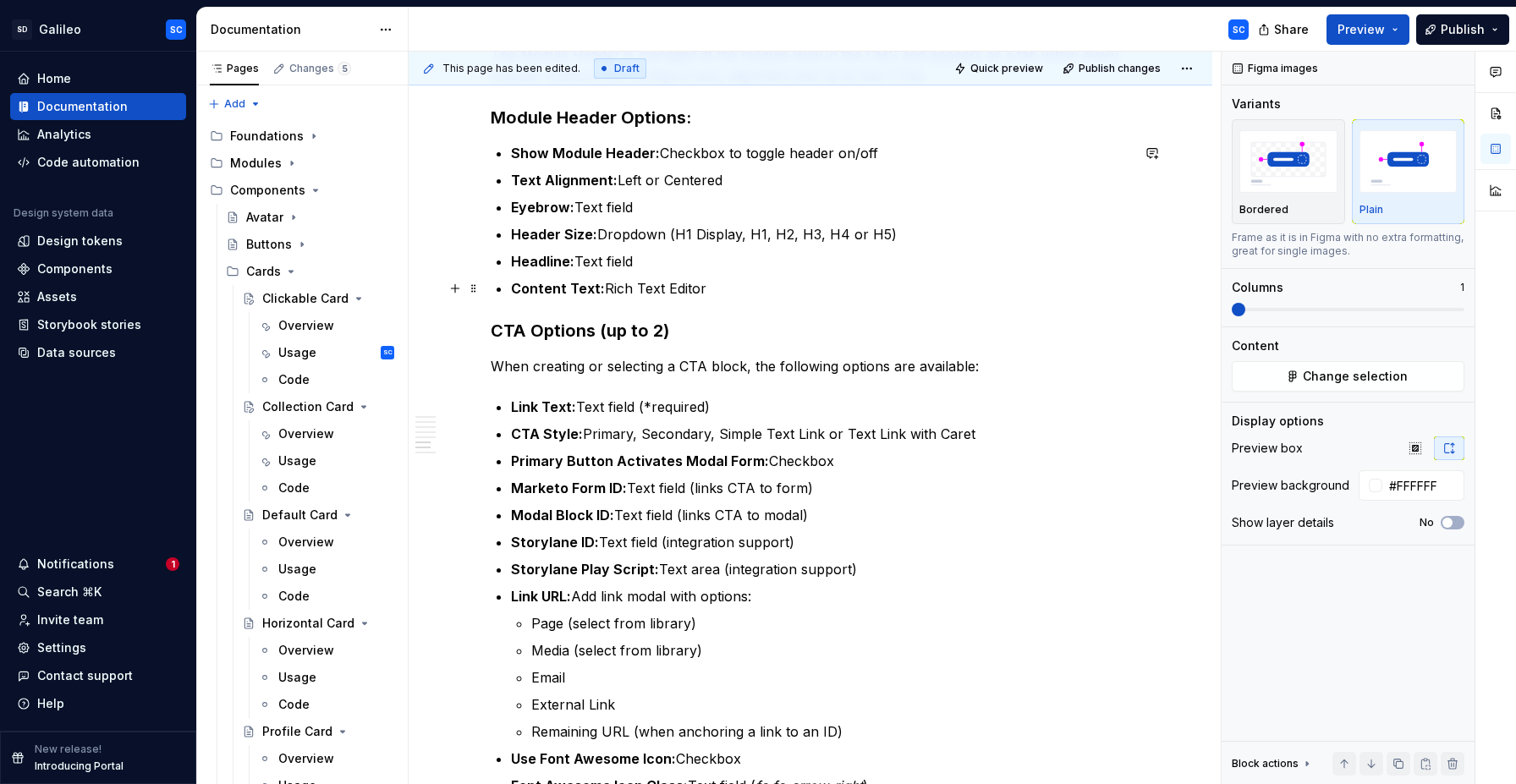
click at [781, 289] on p "Content Text: Rich Text Editor" at bounding box center [820, 288] width 619 height 20
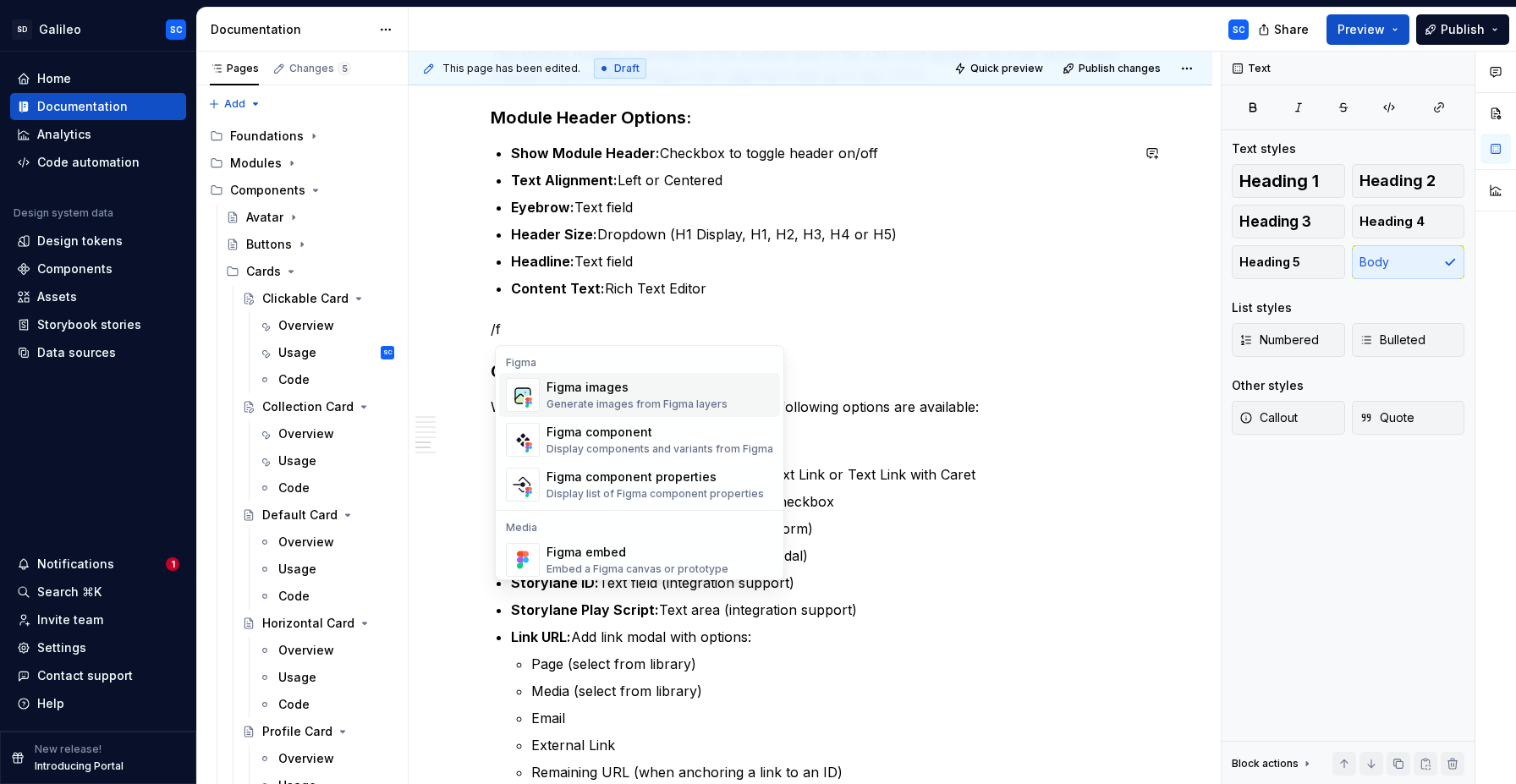
click at [615, 382] on div "Figma images" at bounding box center [636, 387] width 181 height 17
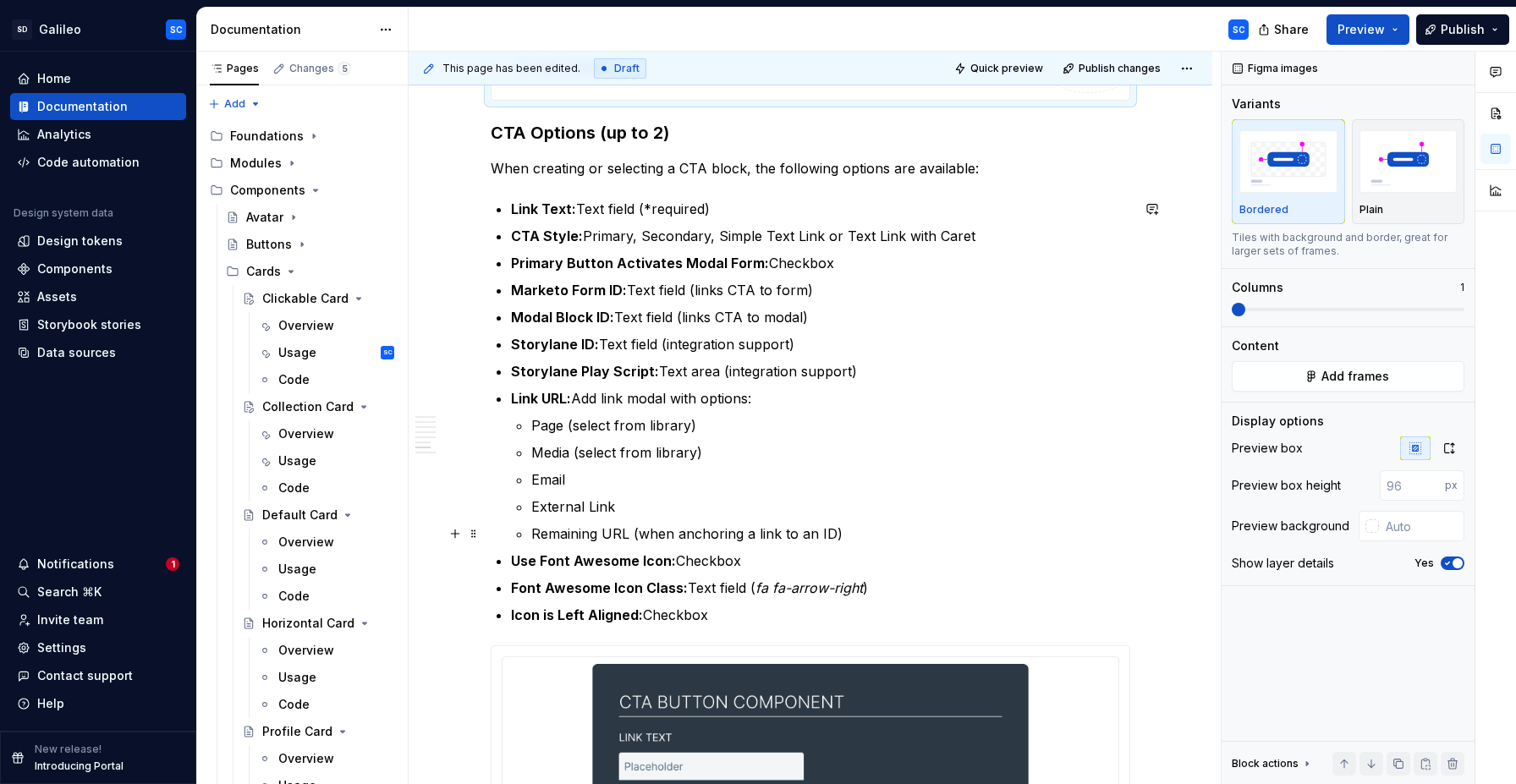
scroll to position [1596, 0]
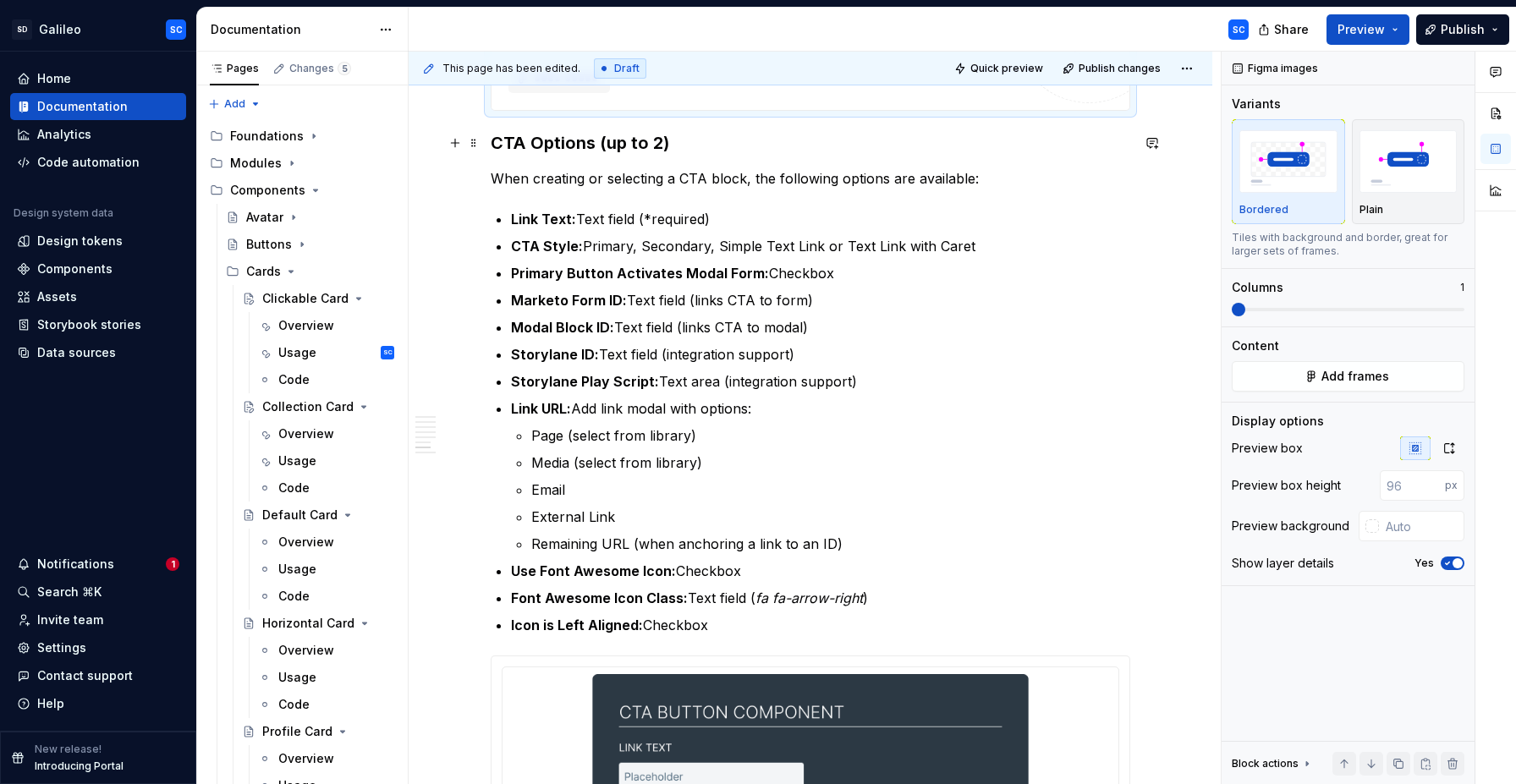
click at [533, 142] on h3 "CTA Options (up to 2)" at bounding box center [810, 142] width 640 height 24
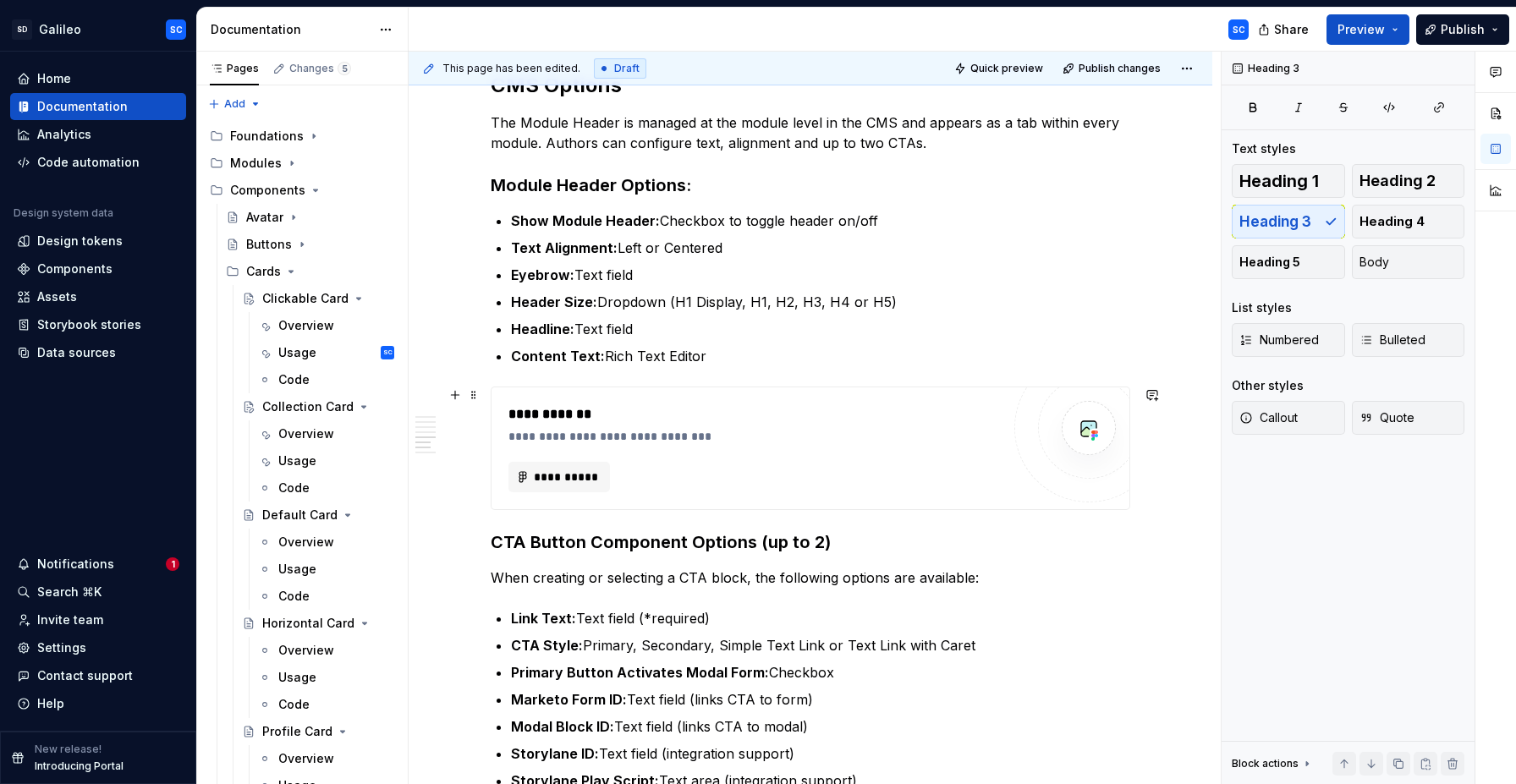
scroll to position [1196, 0]
click at [575, 472] on span "**********" at bounding box center [565, 478] width 66 height 17
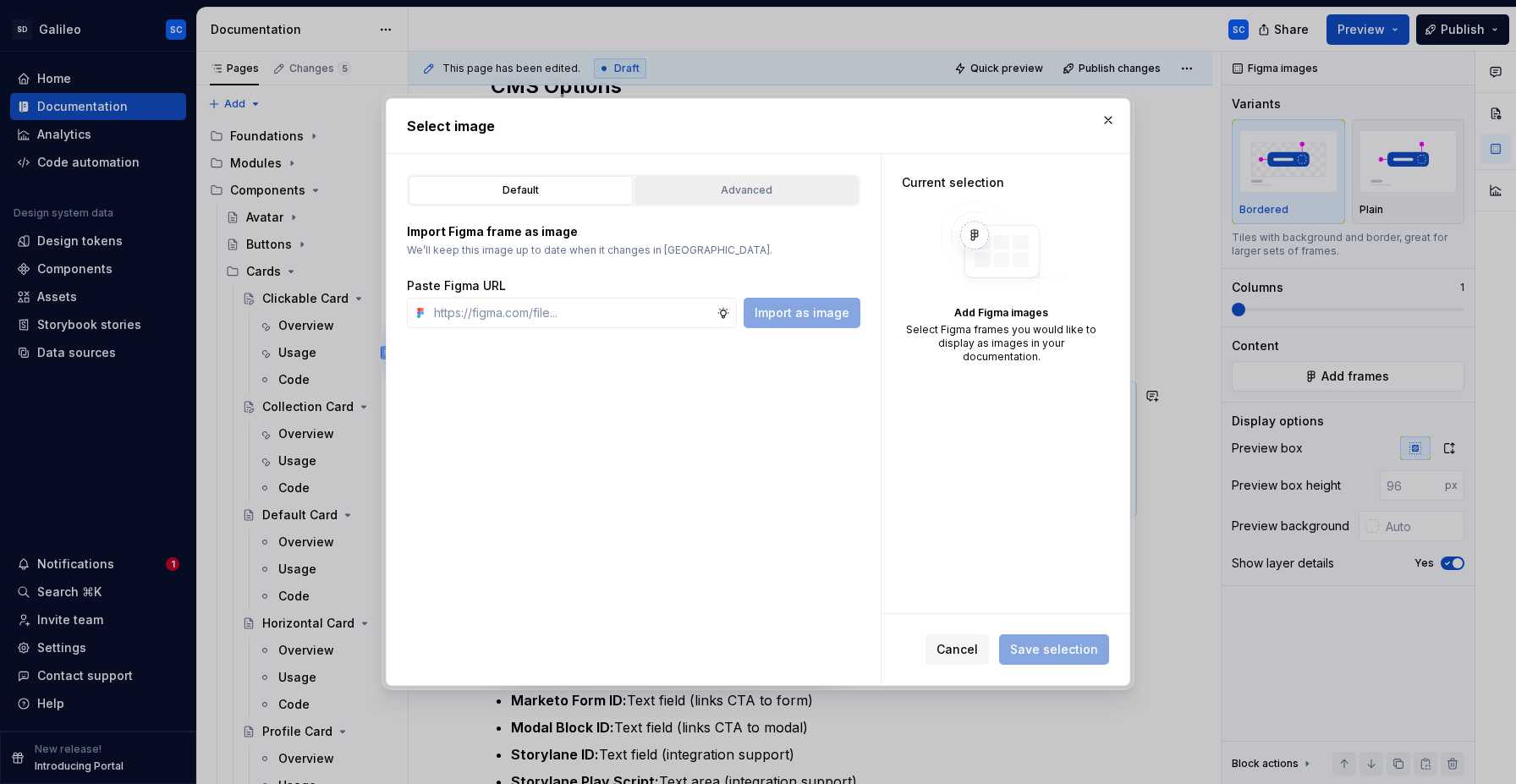
click at [758, 200] on button "Advanced" at bounding box center [746, 190] width 224 height 29
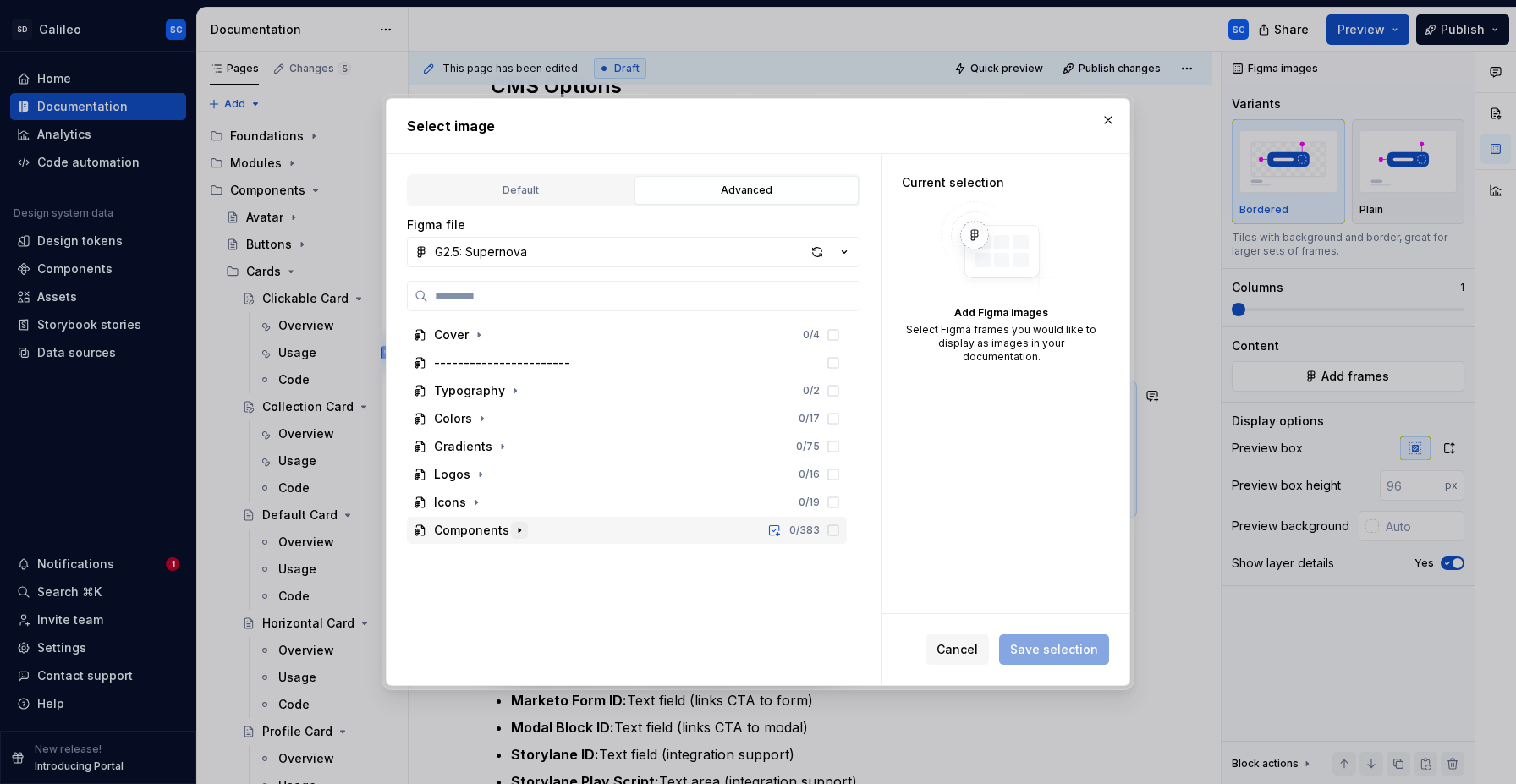
type textarea "*"
click at [515, 525] on icon "button" at bounding box center [519, 530] width 13 height 13
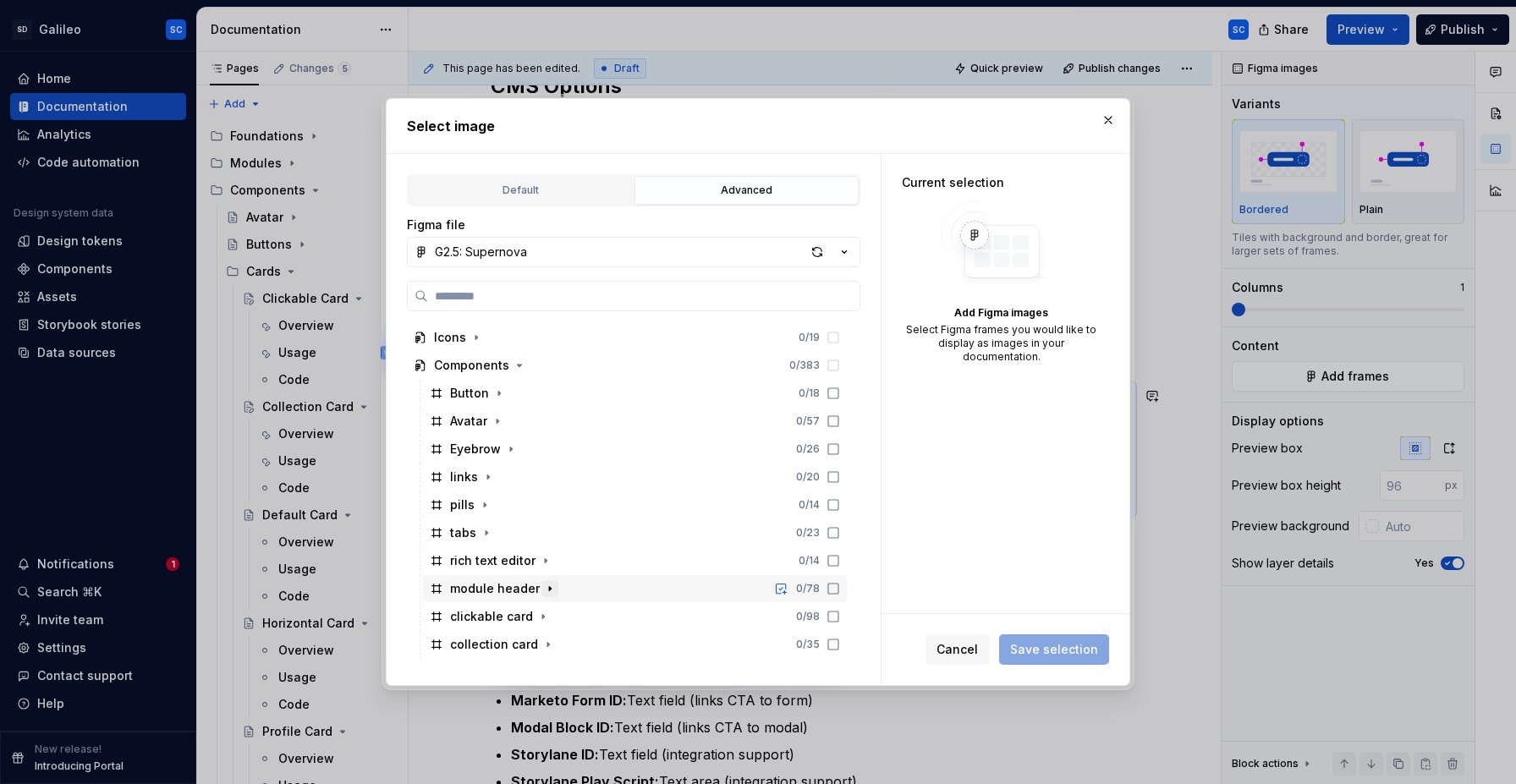
click at [546, 586] on icon "button" at bounding box center [550, 588] width 13 height 13
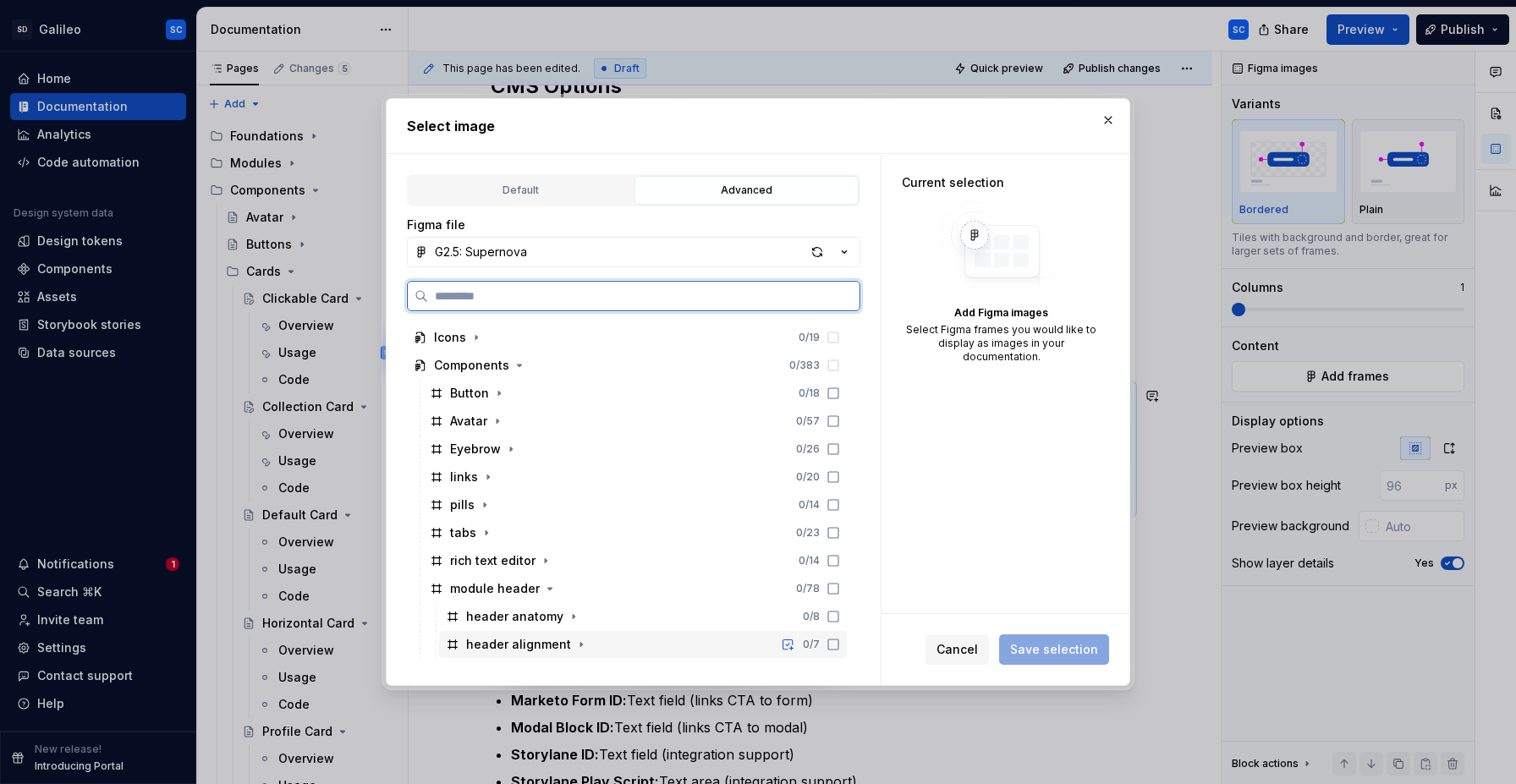
scroll to position [360, 0]
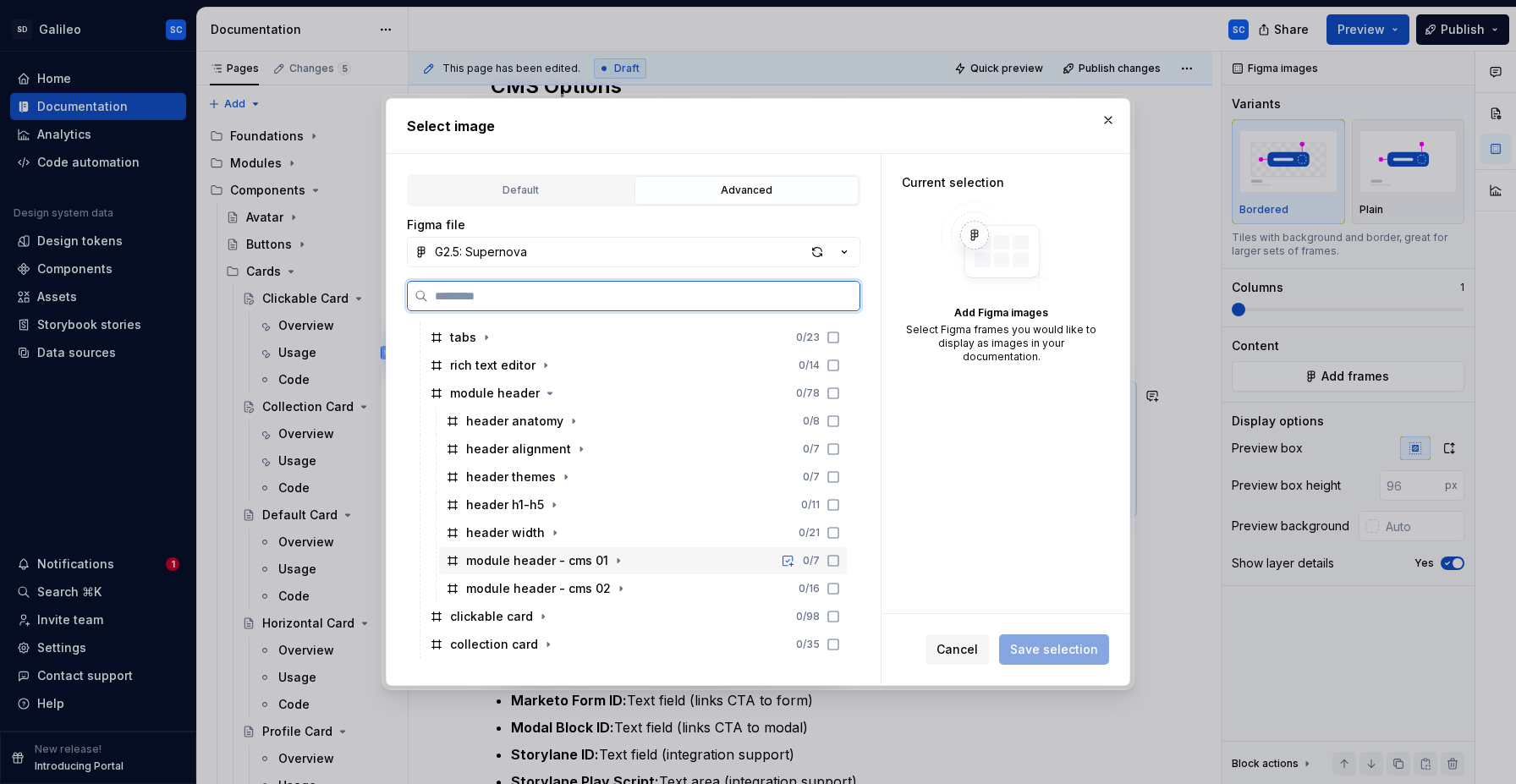
click at [658, 555] on div "module header - cms 01 0 / 7" at bounding box center [643, 560] width 407 height 27
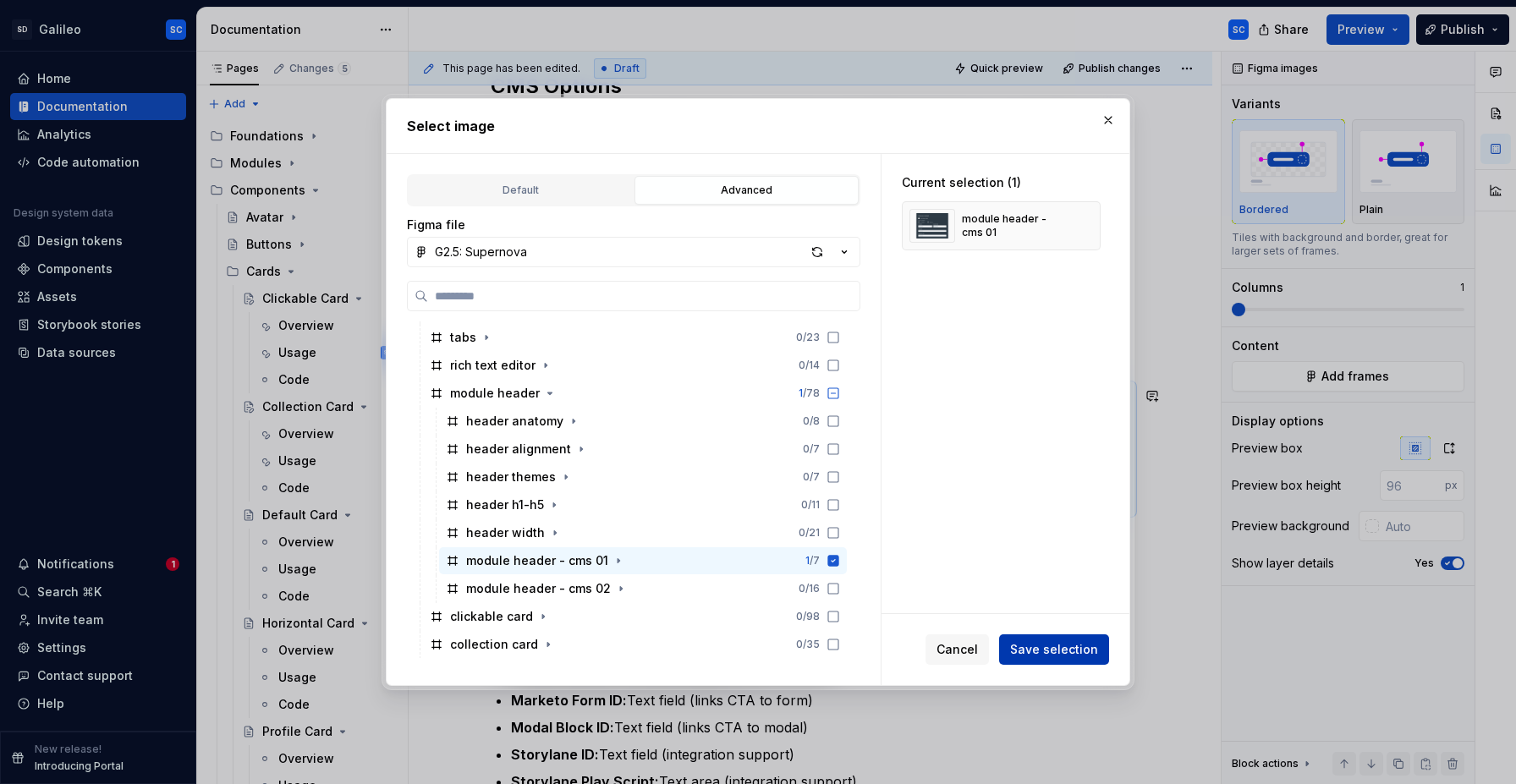
click at [1037, 643] on span "Save selection" at bounding box center [1054, 649] width 88 height 17
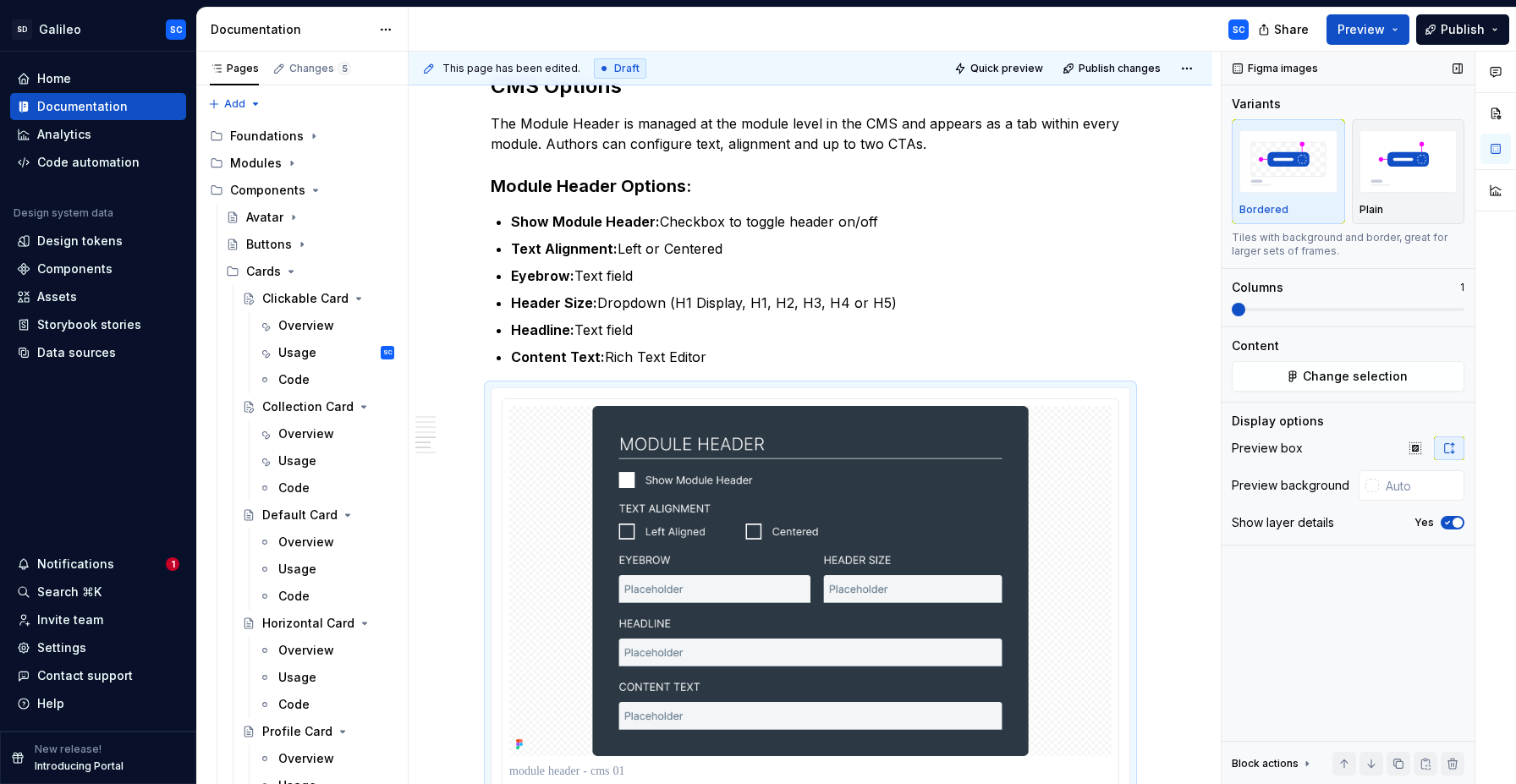
scroll to position [1232, 0]
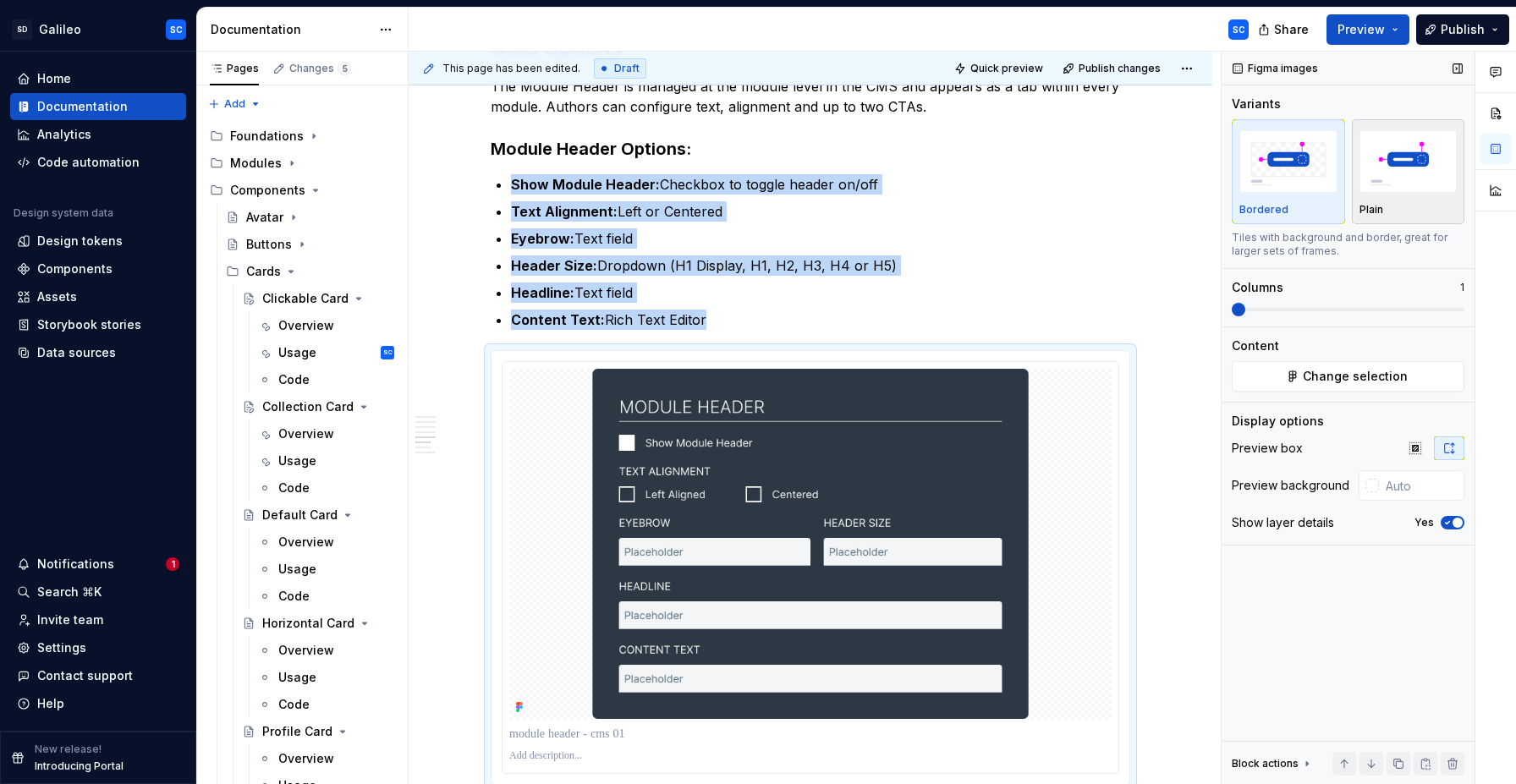
click at [1402, 215] on div "Plain" at bounding box center [1408, 209] width 99 height 13
click at [1454, 523] on span "button" at bounding box center [1457, 522] width 11 height 11
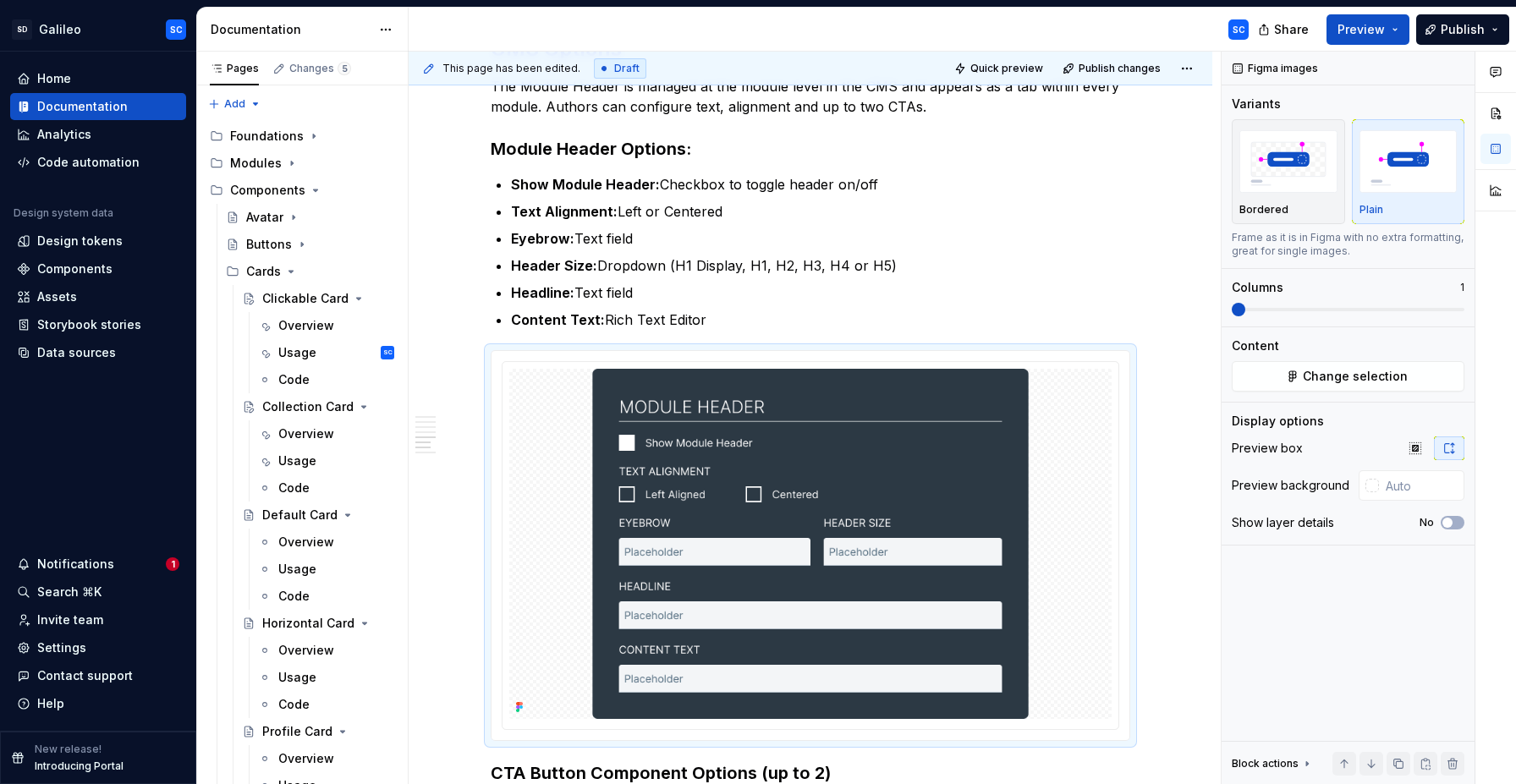
click at [1372, 484] on div at bounding box center [1372, 486] width 13 height 13
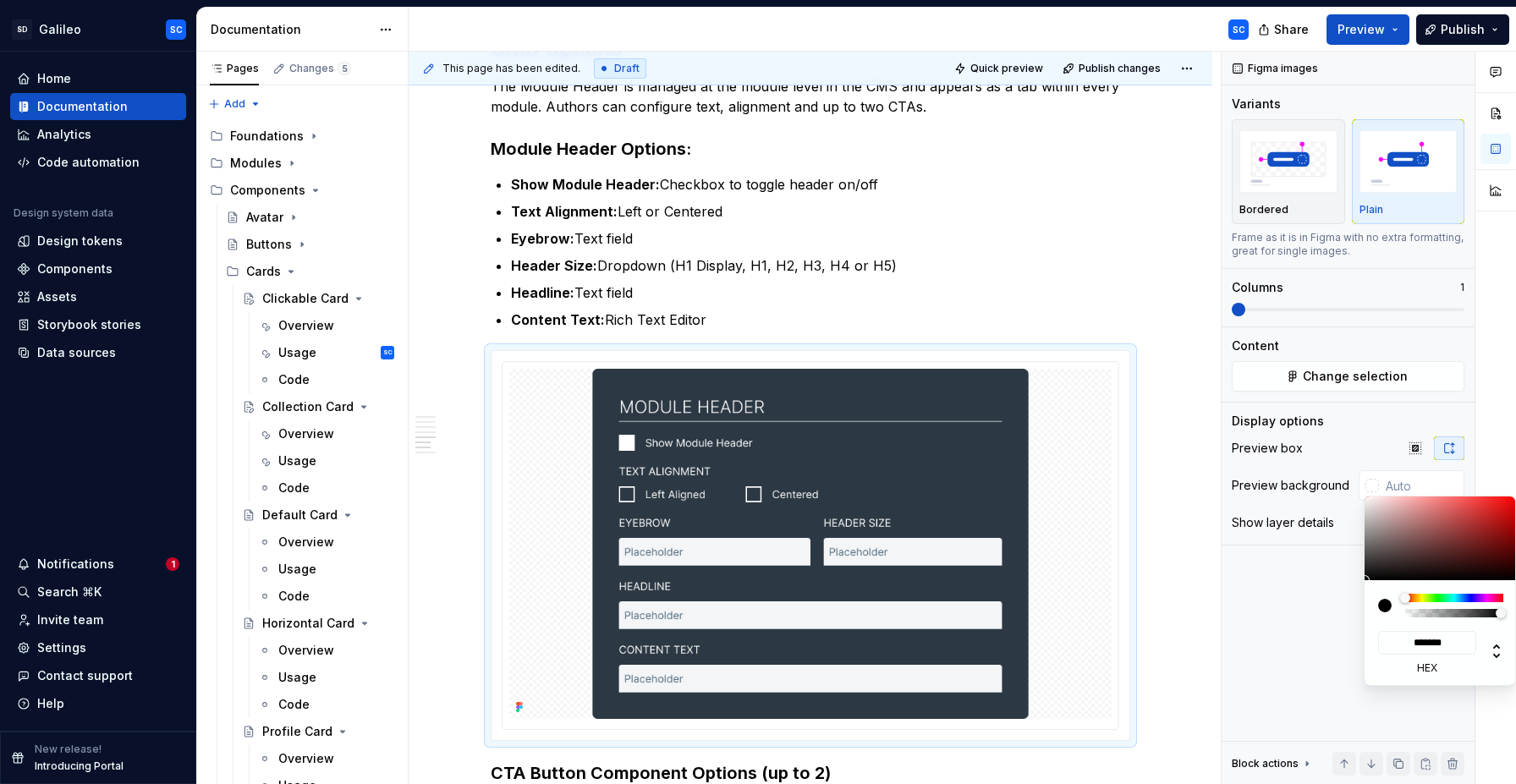
type input "#7C5D5D"
type input "*******"
type input "#8B6E6E"
type input "*******"
type input "#DBD7D7"
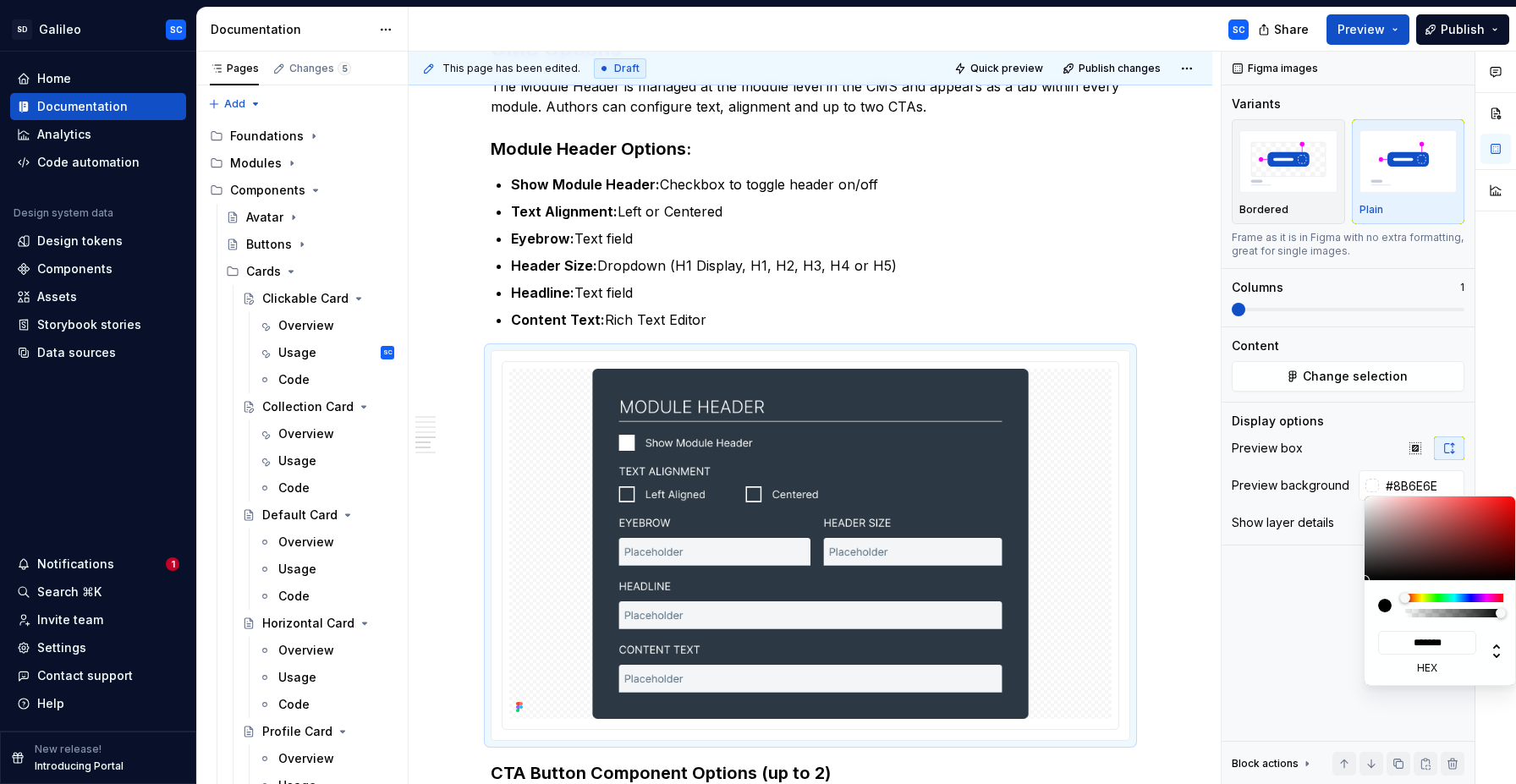
type input "*******"
type input "#FFFFFF"
type input "*******"
drag, startPoint x: 1357, startPoint y: 502, endPoint x: 1335, endPoint y: 479, distance: 31.8
click at [1335, 479] on body "SD Galileo SC Home Documentation Analytics Code automation Design system data D…" at bounding box center [758, 392] width 1516 height 784
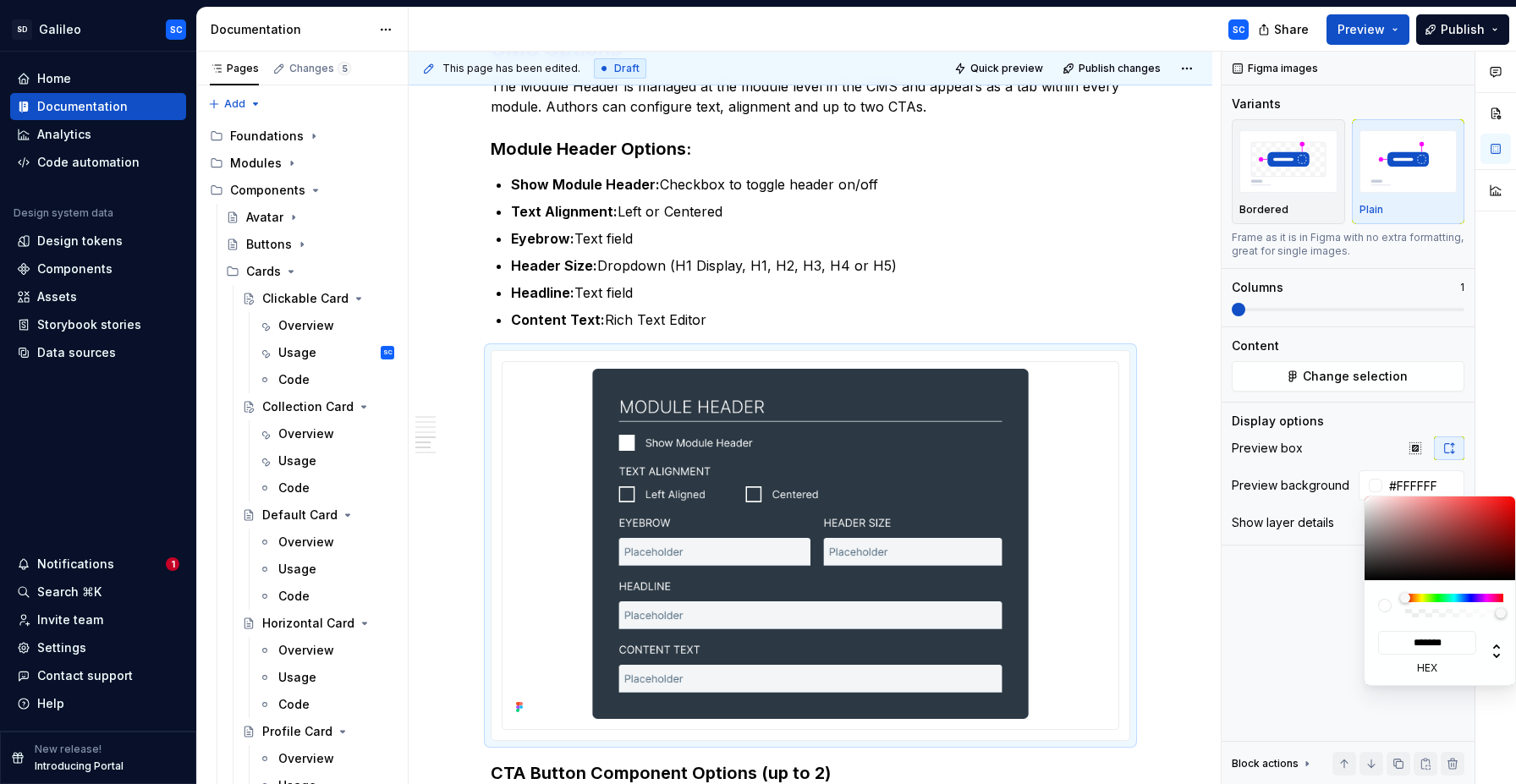
click at [1344, 411] on div "Comments Open comments No comments yet Select ‘Comment’ from the block context …" at bounding box center [1369, 418] width 295 height 733
click at [1342, 440] on div "Comments Open comments No comments yet Select ‘Comment’ from the block context …" at bounding box center [1369, 418] width 295 height 733
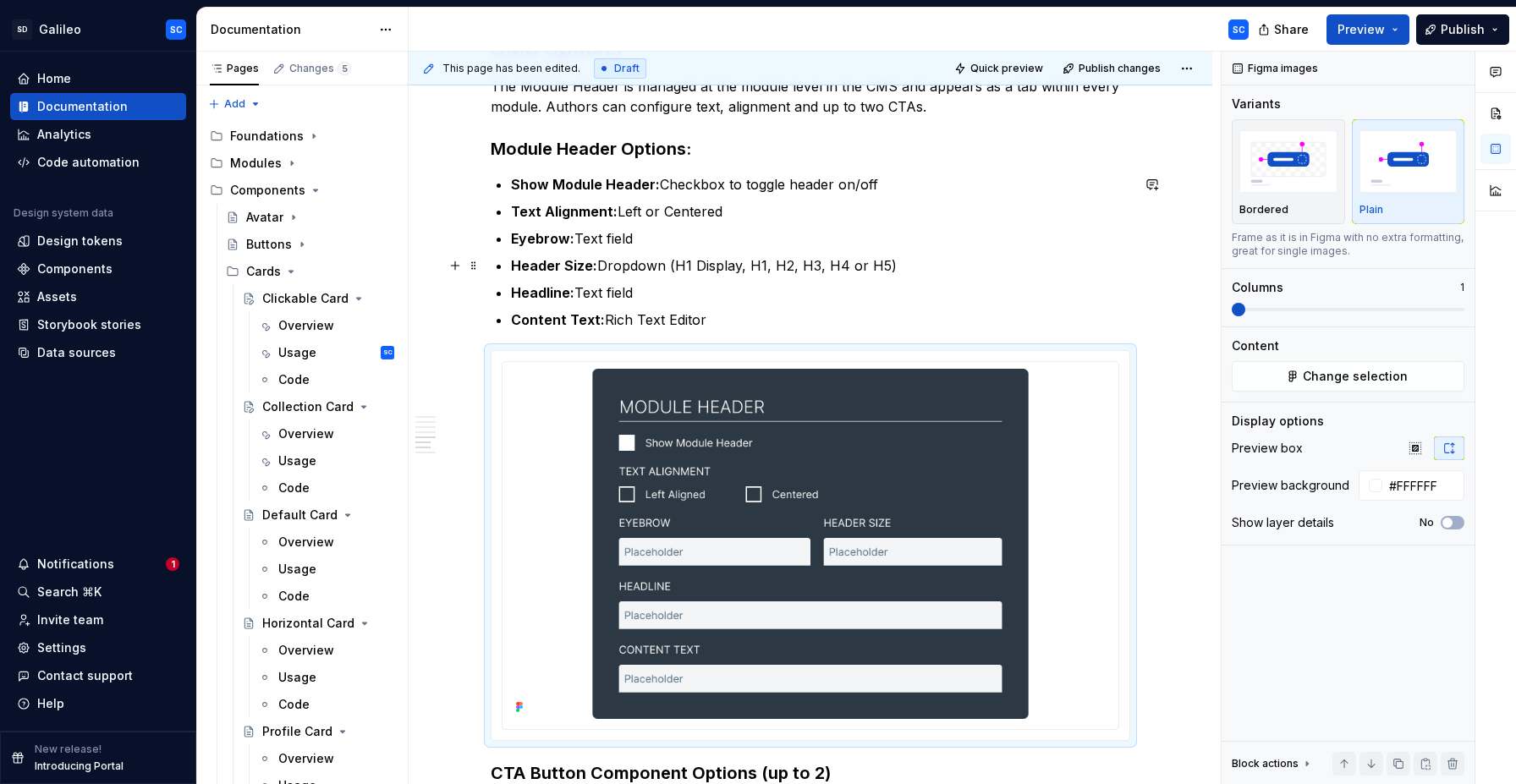
click at [1114, 259] on p "Header Size: Dropdown (H1 Display, H1, H2, H3, H4 or H5)" at bounding box center [820, 265] width 619 height 20
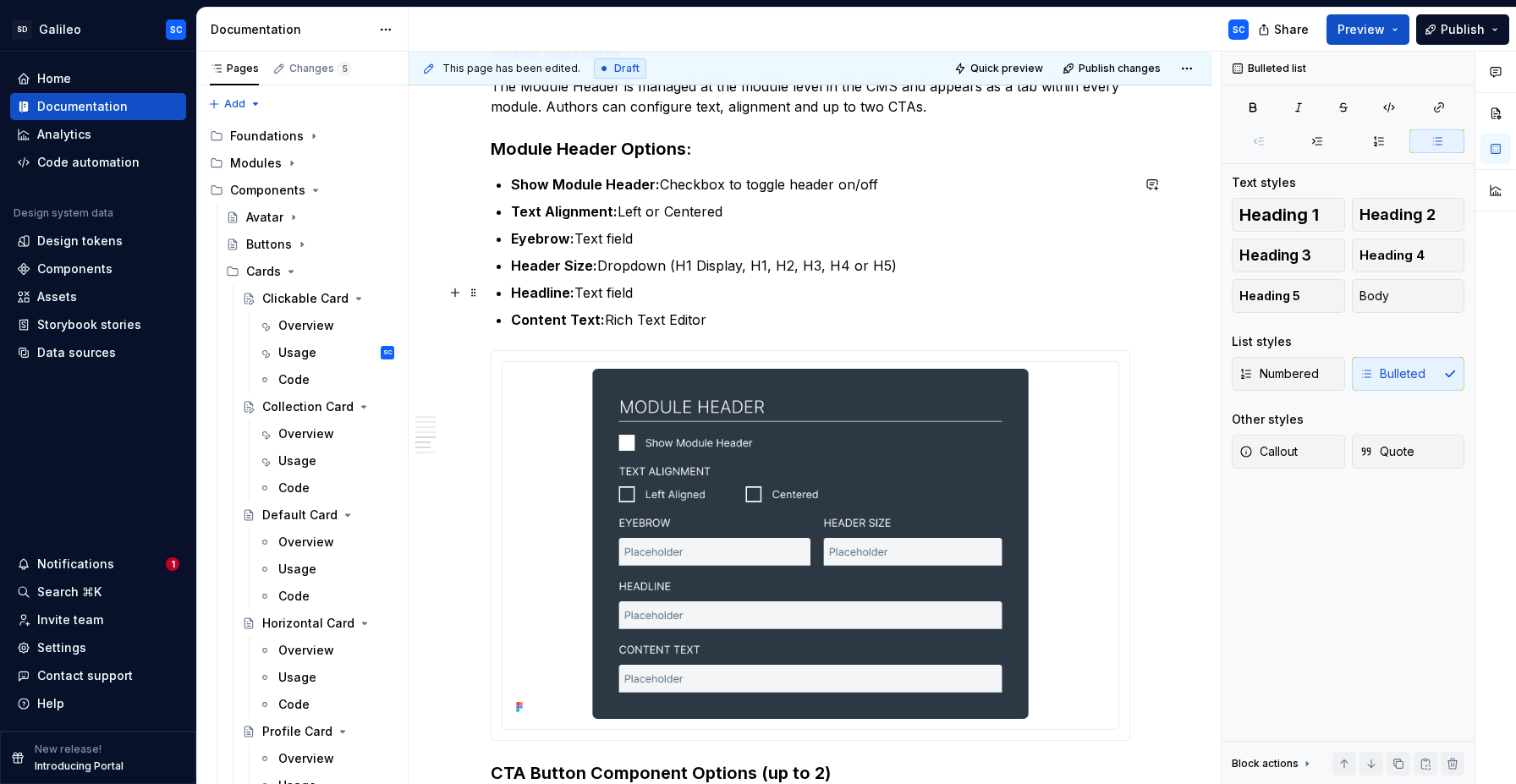
click at [838, 303] on ul "Show Module Header: Checkbox to toggle header on/off Text Alignment: Left or Ce…" at bounding box center [820, 251] width 619 height 156
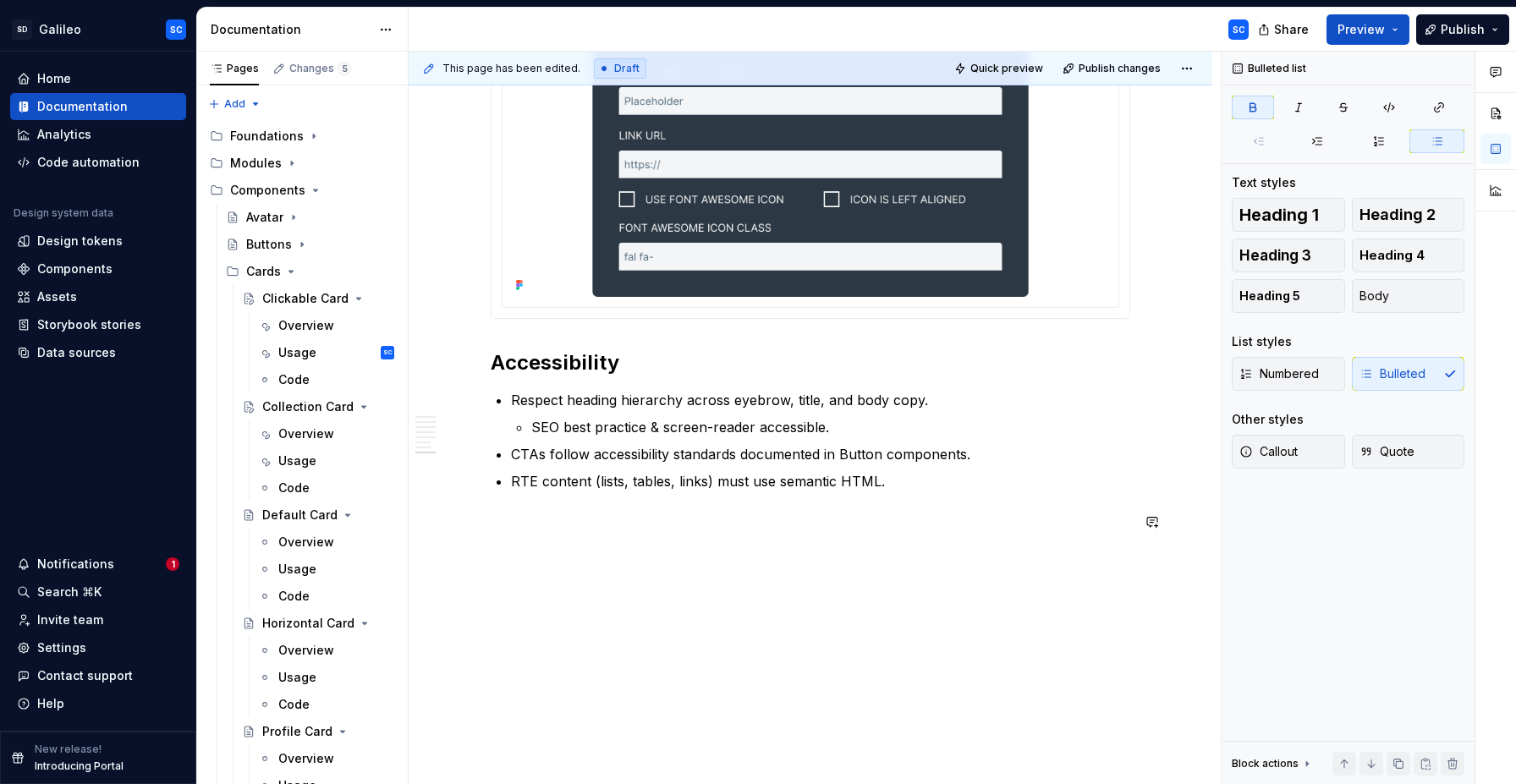
scroll to position [2804, 0]
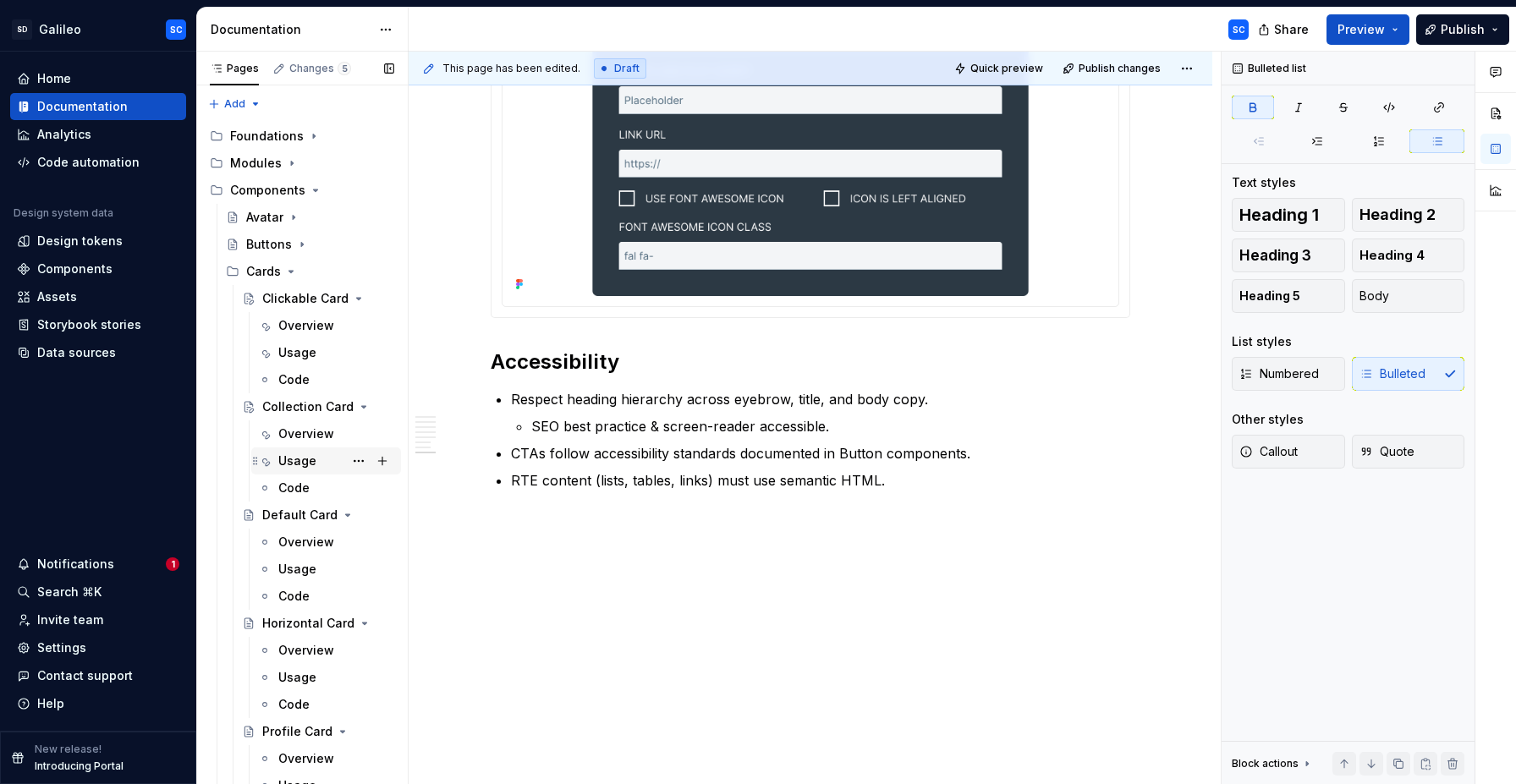
click at [294, 457] on div "Usage" at bounding box center [297, 461] width 38 height 17
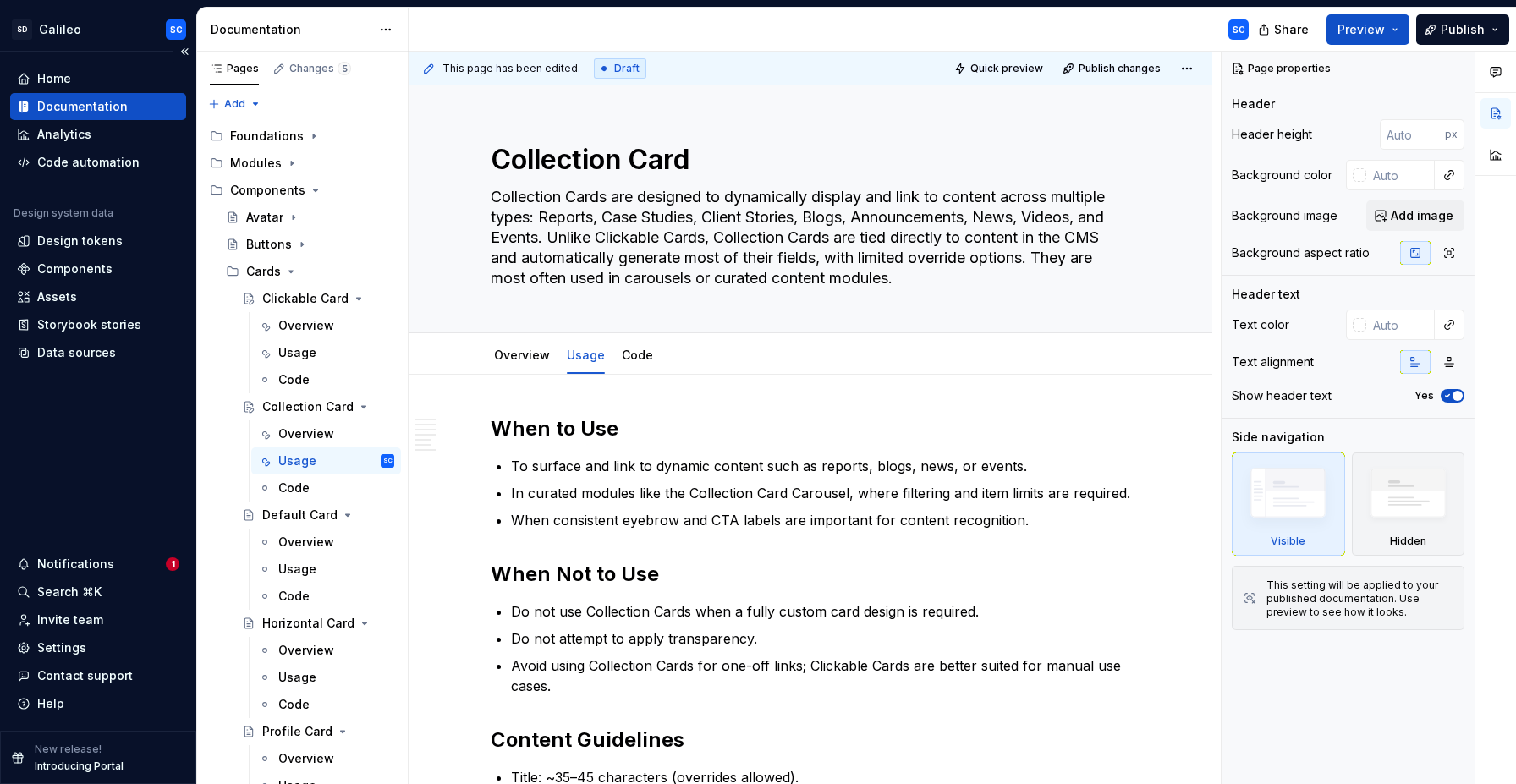
type textarea "*"
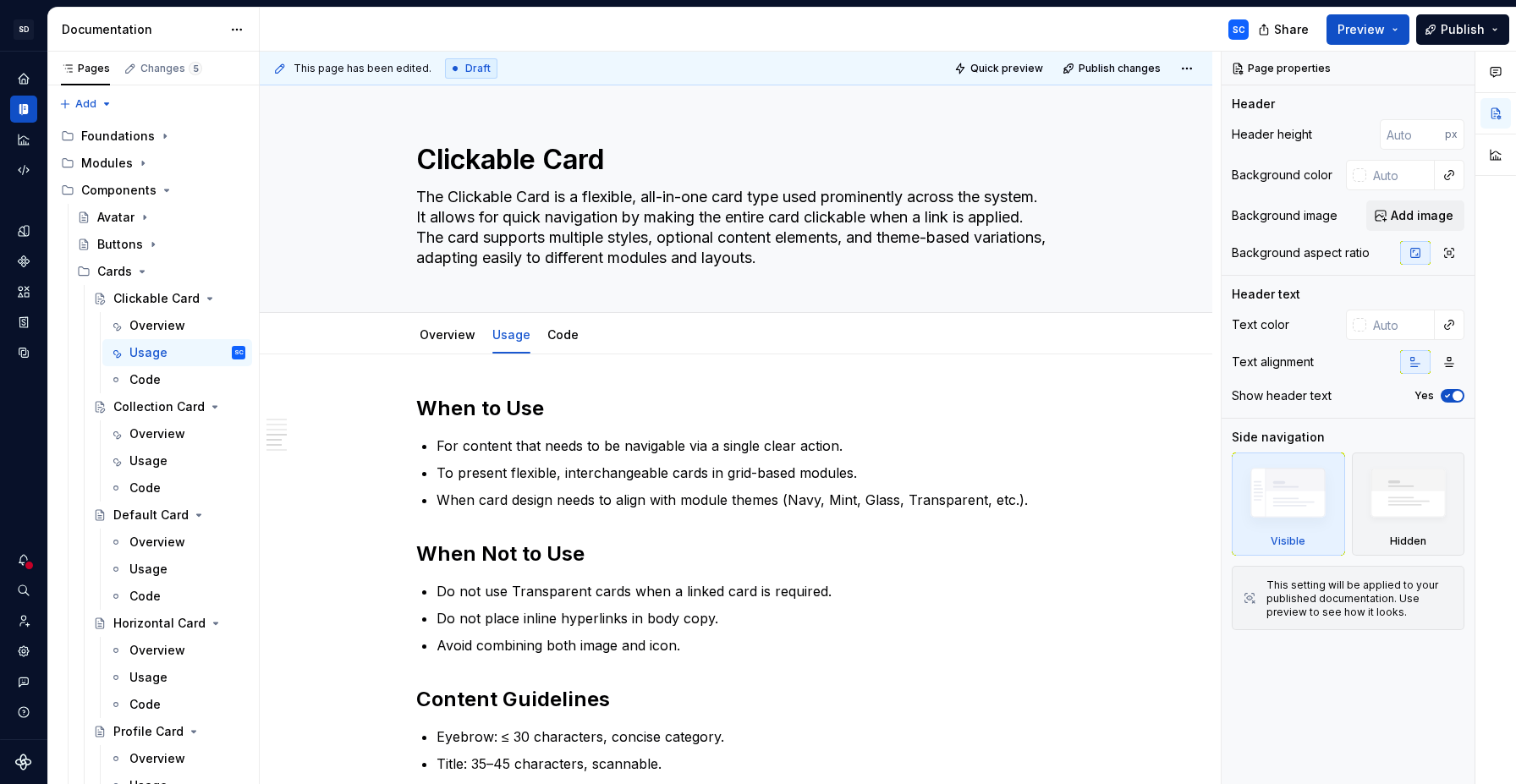
scroll to position [721, 0]
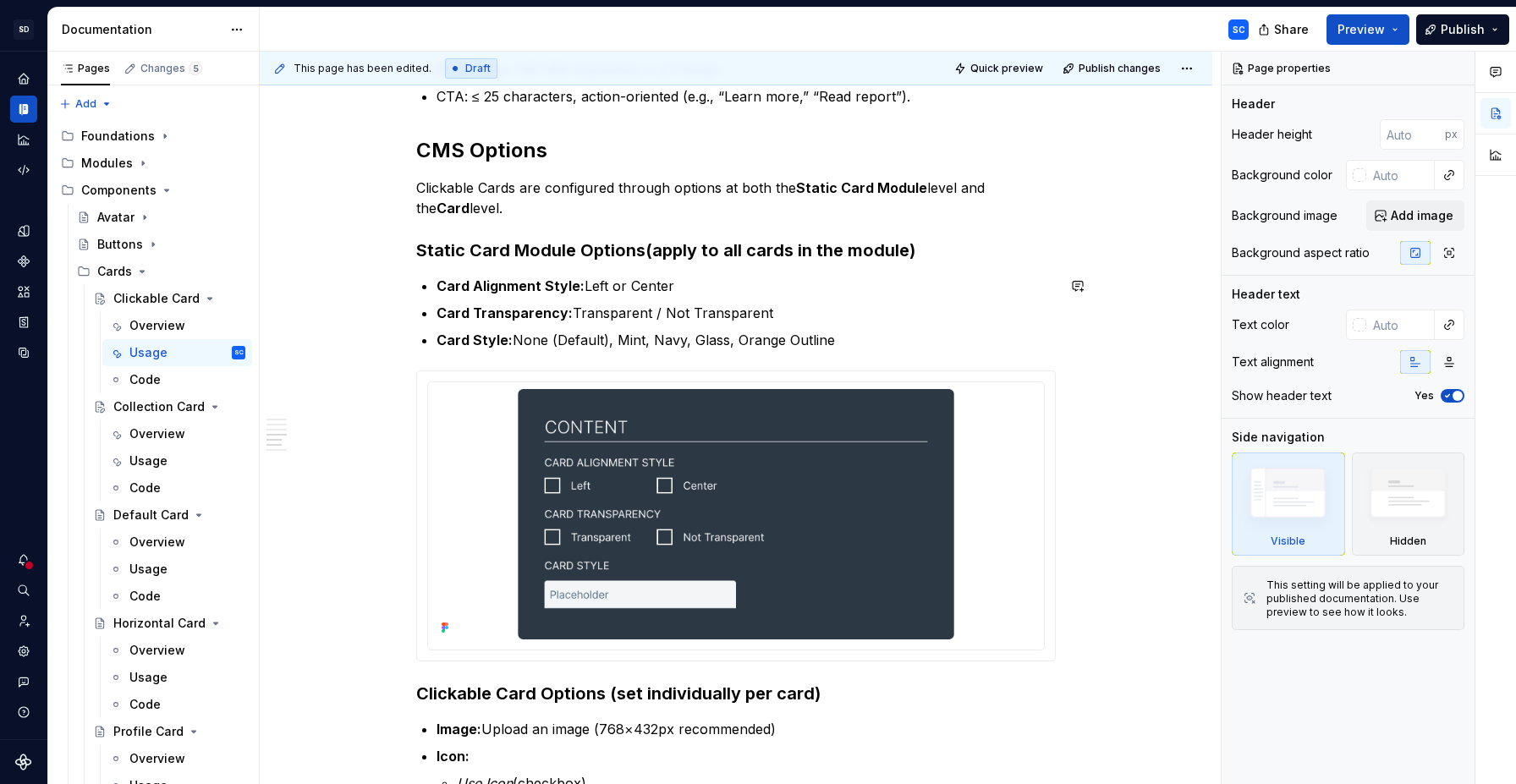
type textarea "*"
